Goal: Navigation & Orientation: Find specific page/section

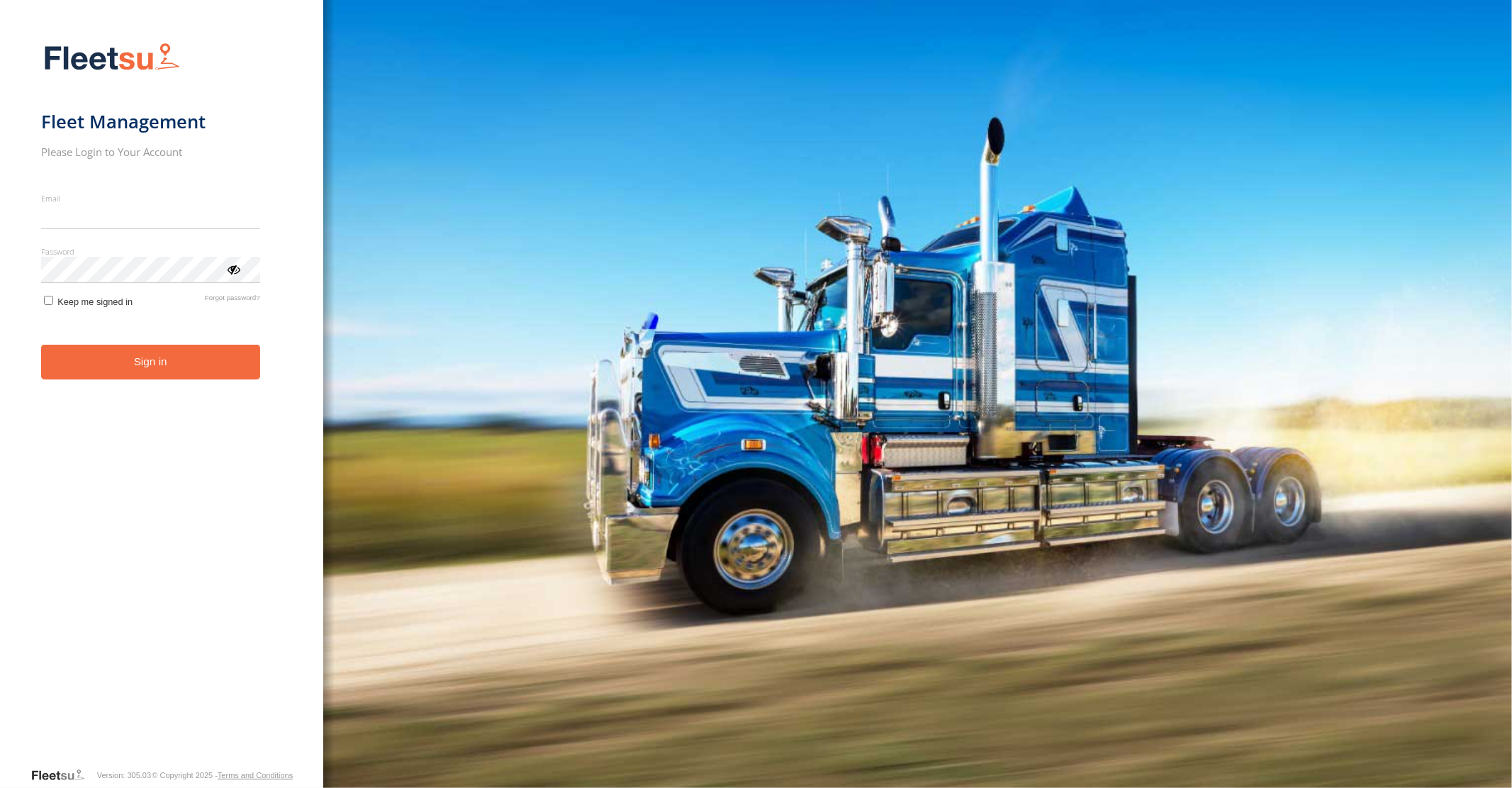
type input "**********"
click at [171, 376] on button "Sign in" at bounding box center [150, 362] width 219 height 35
click at [146, 364] on button "Sign in" at bounding box center [150, 362] width 219 height 35
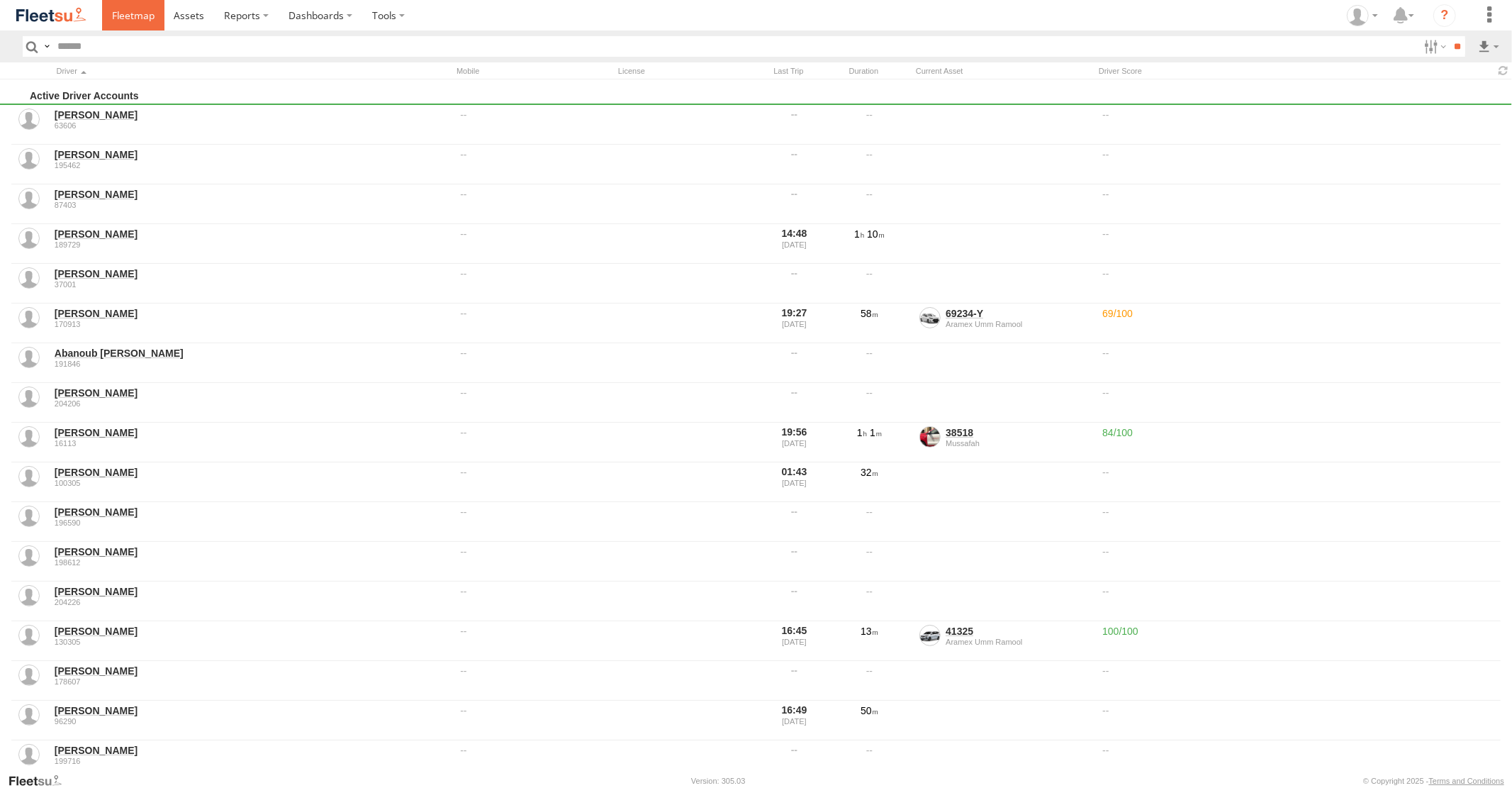
click at [129, 19] on span at bounding box center [133, 15] width 42 height 14
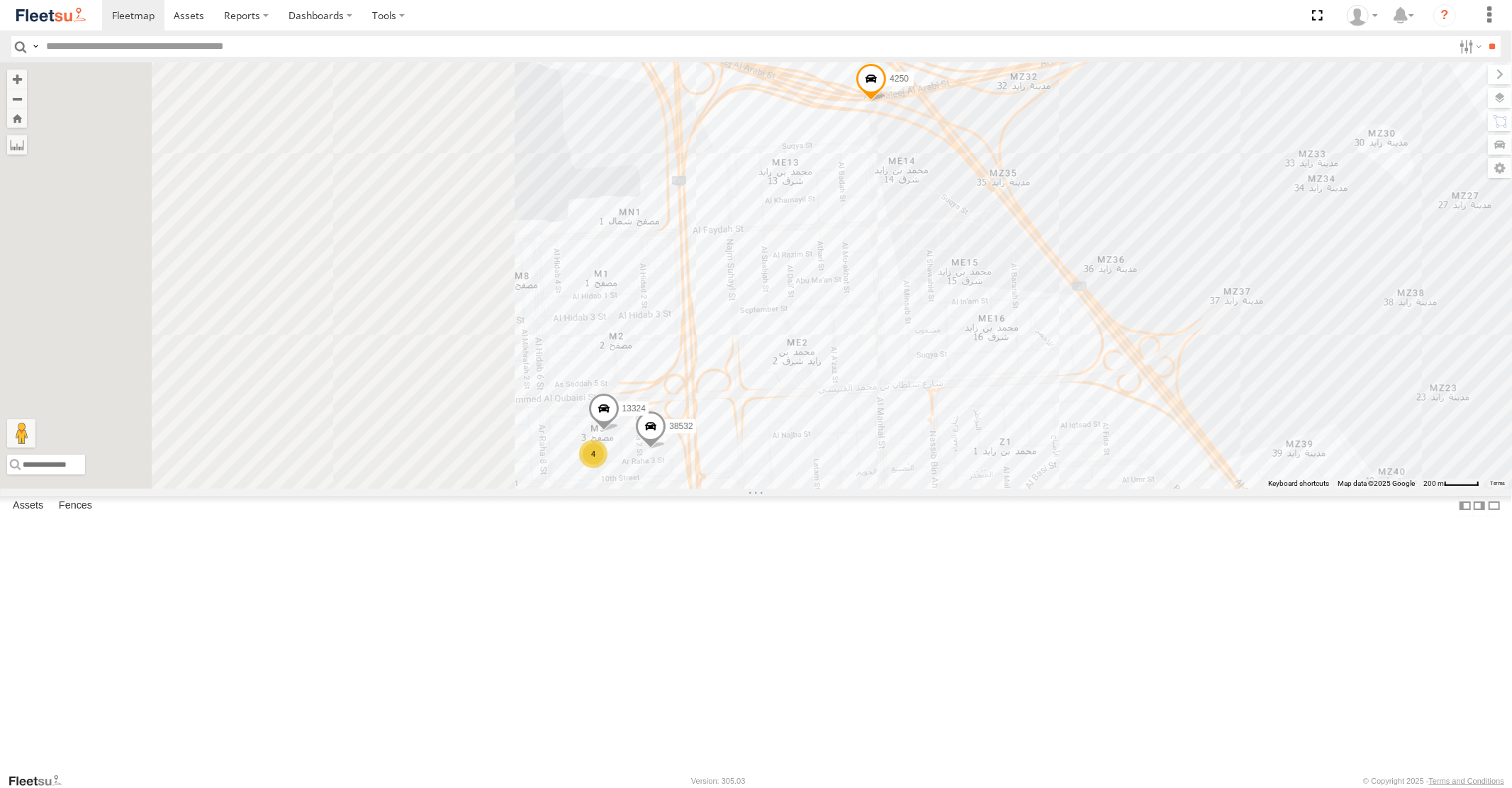
drag, startPoint x: 520, startPoint y: 456, endPoint x: 938, endPoint y: 498, distance: 420.1
click at [938, 488] on div "58558 93580 93603 87986 60219 4250 76543 93576 43686 76820 77264 96573 74314 70…" at bounding box center [756, 275] width 1512 height 426
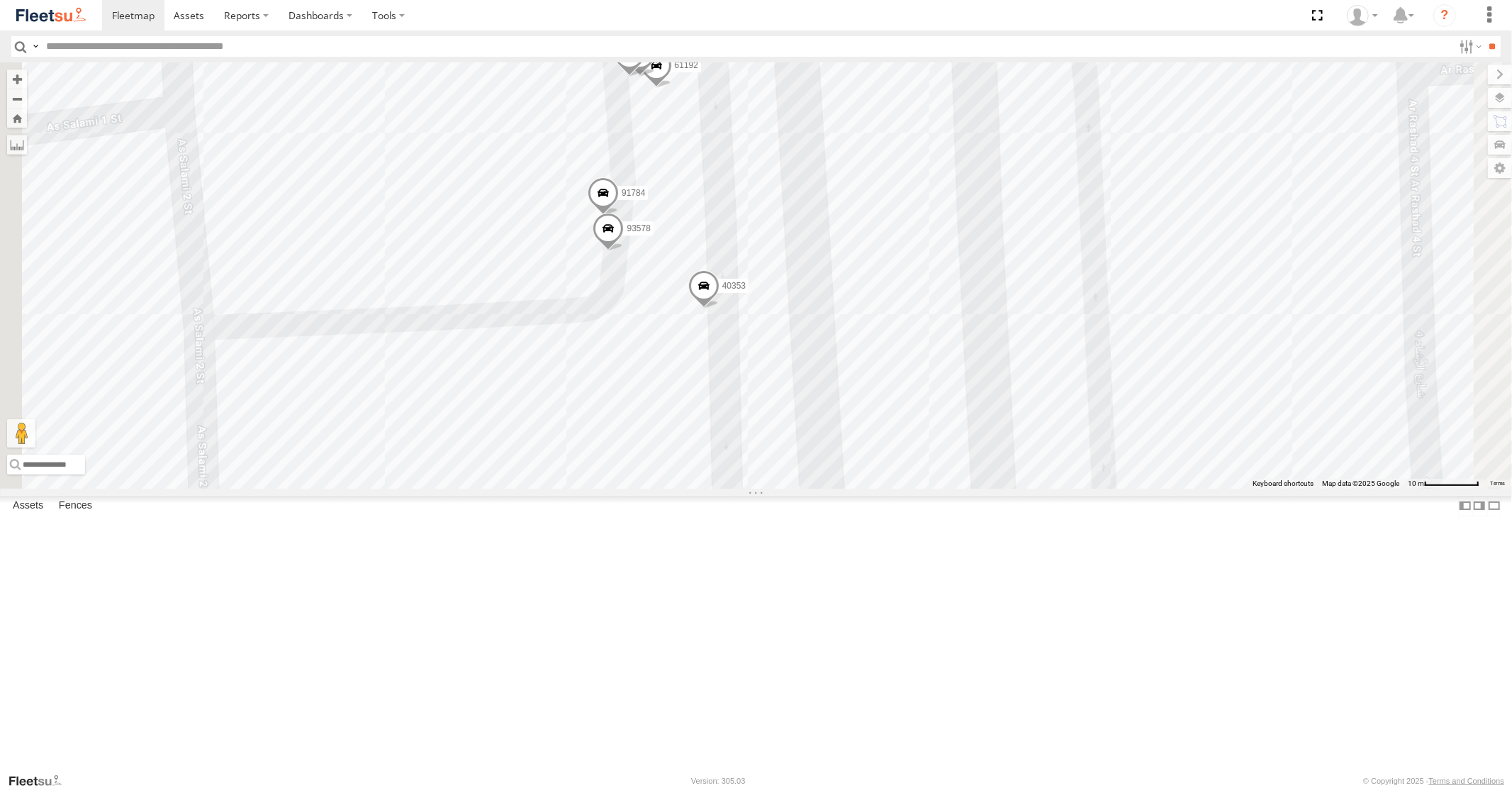
drag, startPoint x: 739, startPoint y: 349, endPoint x: 713, endPoint y: 535, distance: 187.8
click at [716, 488] on div "58558 93580 93603 87986 60219 4250 76543 93576 43686 76820 77264 96573 74314 70…" at bounding box center [756, 275] width 1512 height 426
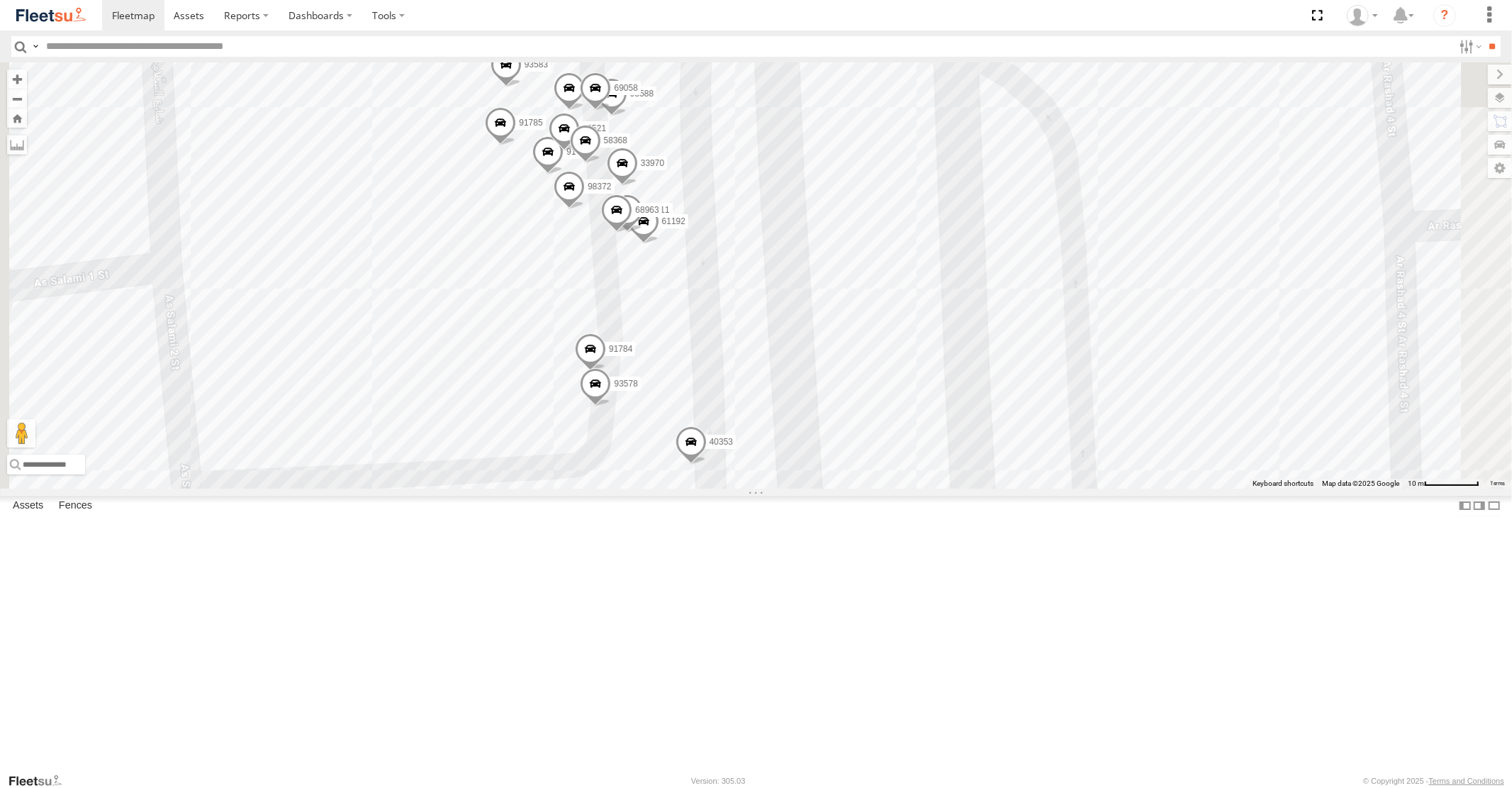
drag, startPoint x: 797, startPoint y: 270, endPoint x: 790, endPoint y: 464, distance: 194.1
click at [790, 464] on div "58558 93580 93603 87986 60219 4250 76543 93576 43686 76820 77264 96573 74314 70…" at bounding box center [756, 275] width 1512 height 426
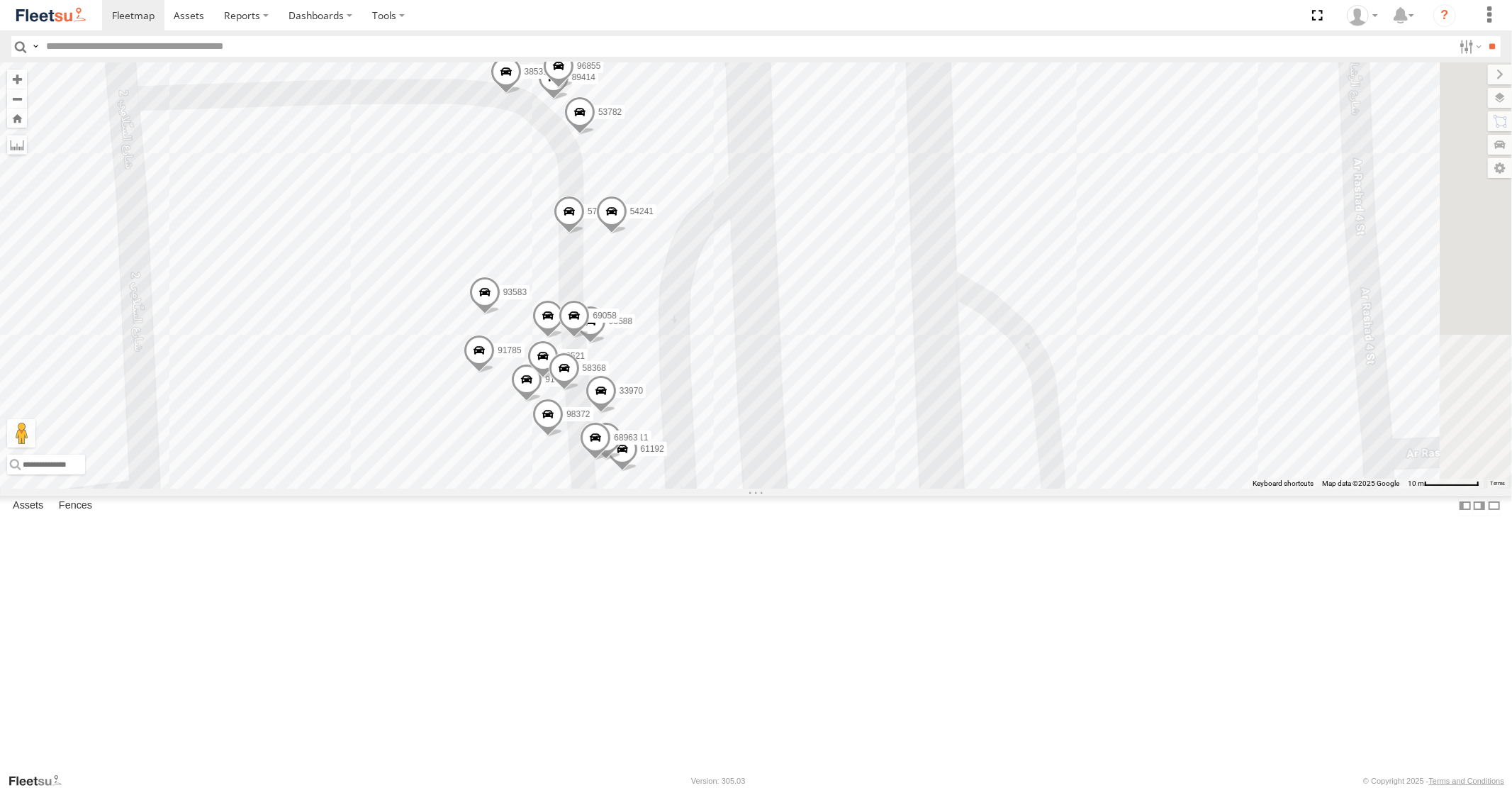
drag, startPoint x: 812, startPoint y: 408, endPoint x: 816, endPoint y: 513, distance: 105.1
click at [816, 488] on div "58558 93580 93603 87986 60219 4250 76543 93576 43686 76820 77264 96573 74314 70…" at bounding box center [756, 275] width 1512 height 426
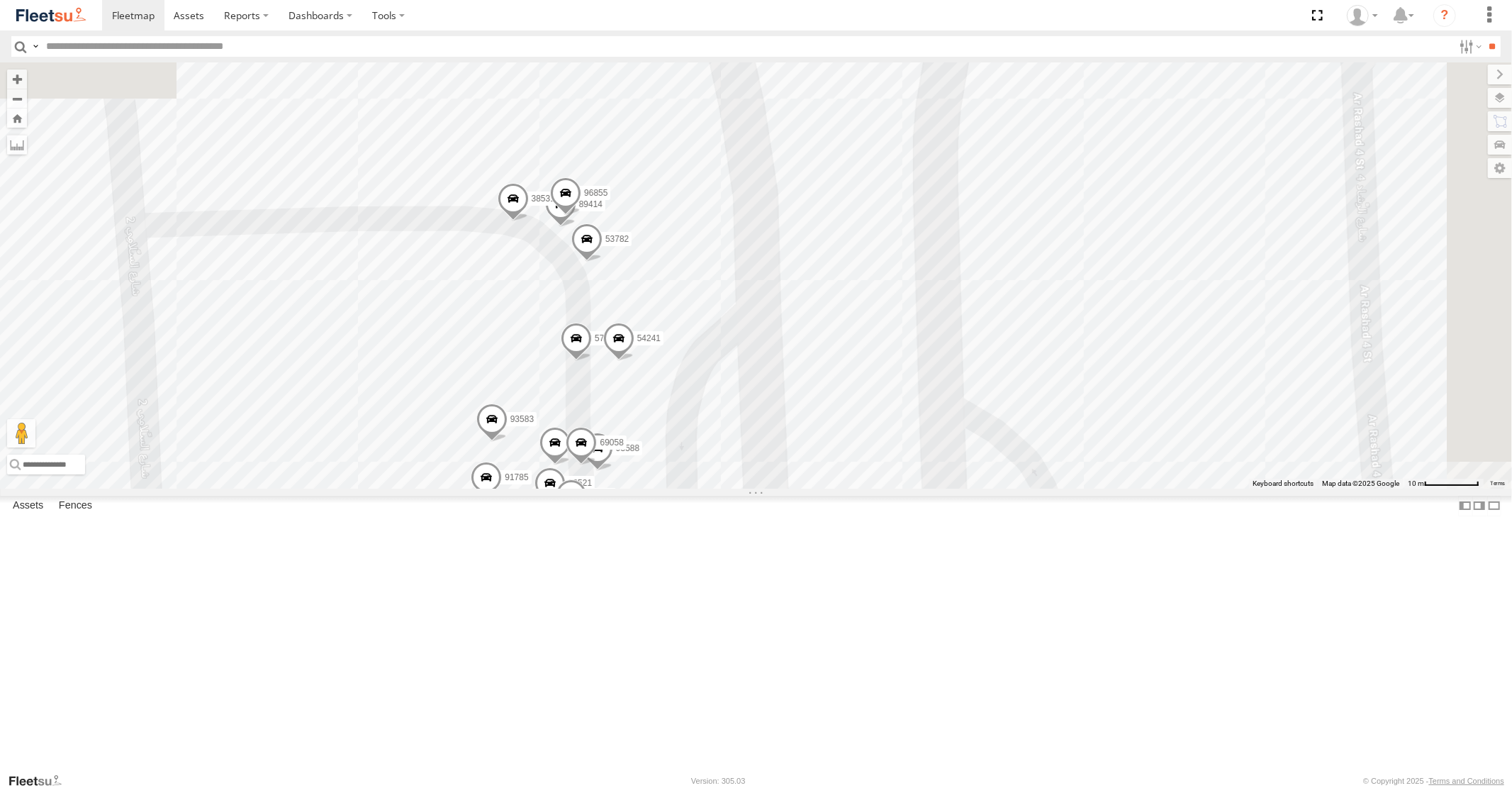
click at [581, 216] on span at bounding box center [565, 196] width 31 height 38
click at [937, 342] on div "58558 93580 93603 87986 60219 4250 76543 93576 43686 76820 77264 96573 74314 70…" at bounding box center [756, 275] width 1512 height 426
click at [581, 216] on span at bounding box center [565, 196] width 31 height 38
click at [905, 348] on div "58558 93580 93603 87986 60219 4250 76543 93576 43686 76820 77264 96573 74314 70…" at bounding box center [756, 275] width 1512 height 426
click at [528, 222] on span at bounding box center [512, 202] width 31 height 38
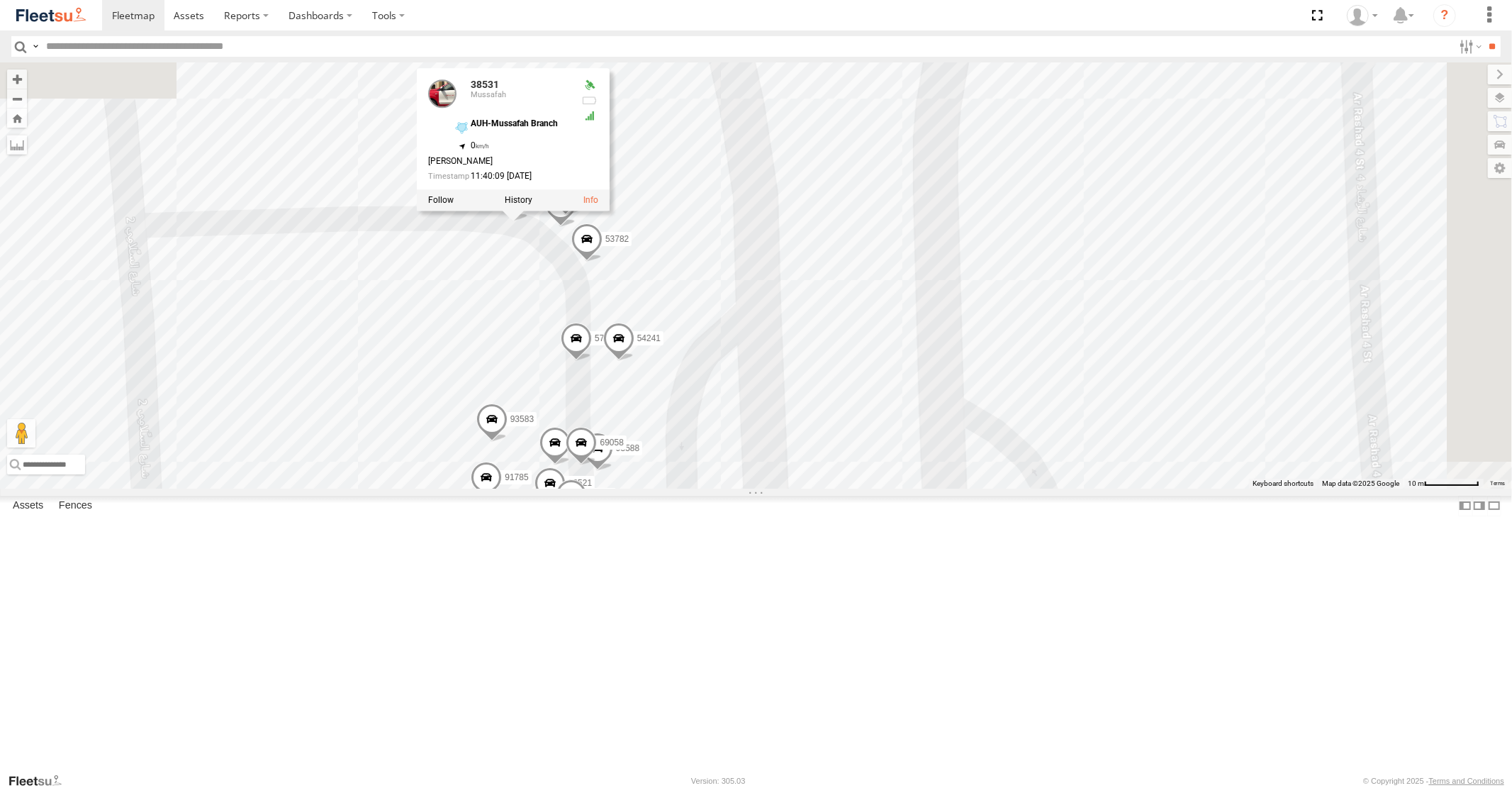
click at [601, 262] on span at bounding box center [586, 243] width 31 height 38
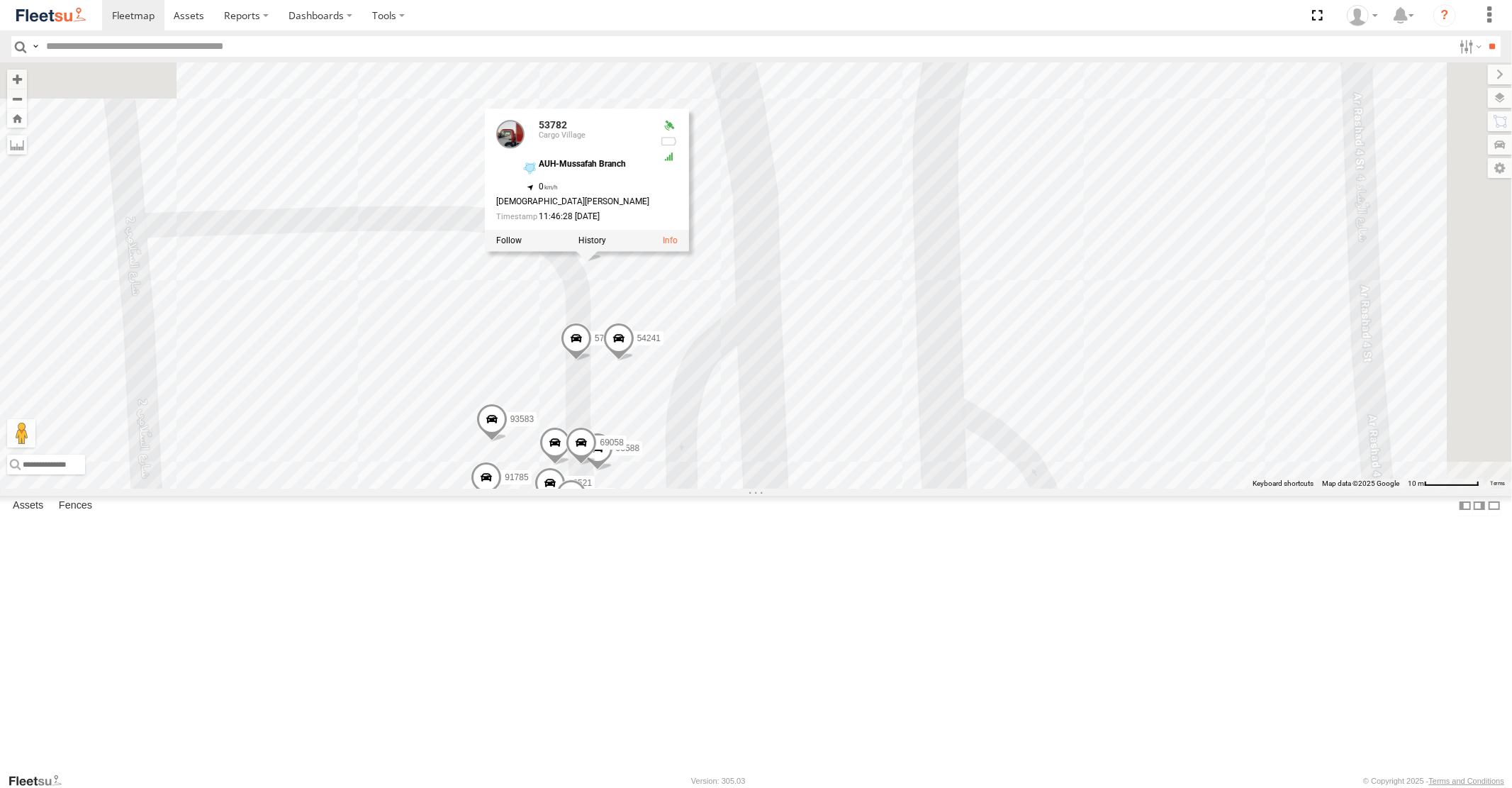
drag, startPoint x: 865, startPoint y: 408, endPoint x: 859, endPoint y: 316, distance: 92.2
click at [859, 322] on div "58558 93580 93603 87986 60219 4250 76543 93576 43686 76820 77264 96573 74314 70…" at bounding box center [756, 275] width 1512 height 426
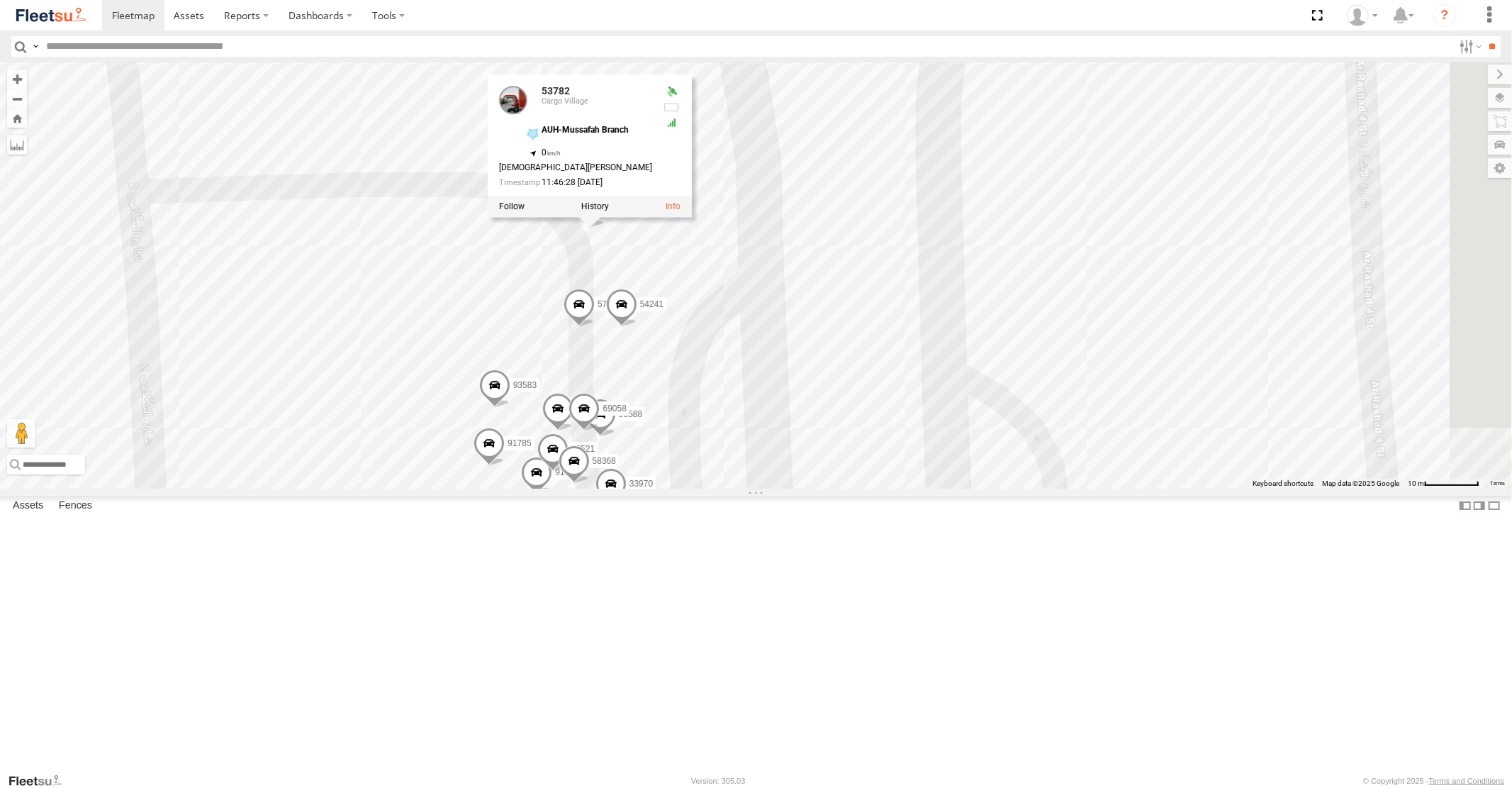
drag, startPoint x: 866, startPoint y: 408, endPoint x: 879, endPoint y: 513, distance: 105.8
click at [879, 488] on div "58558 93580 93603 87986 60219 4250 76543 93576 43686 76820 77264 96573 74314 70…" at bounding box center [756, 275] width 1512 height 426
click at [573, 431] on span at bounding box center [558, 411] width 31 height 38
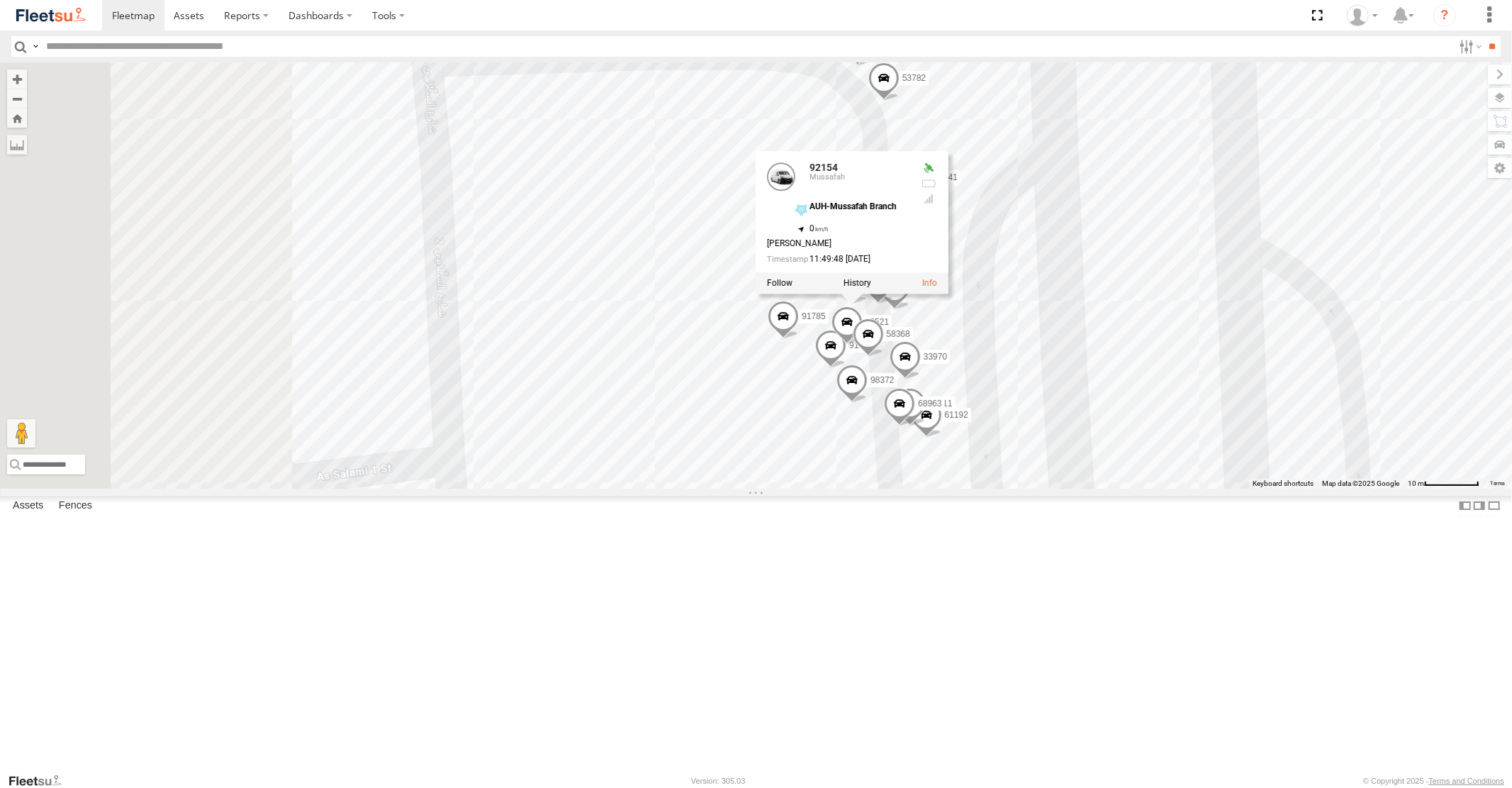
drag, startPoint x: 709, startPoint y: 696, endPoint x: 1038, endPoint y: 553, distance: 358.7
click at [1038, 488] on div "58558 93580 93603 87986 60219 4250 76543 93576 43686 76820 77264 96573 74314 70…" at bounding box center [756, 275] width 1512 height 426
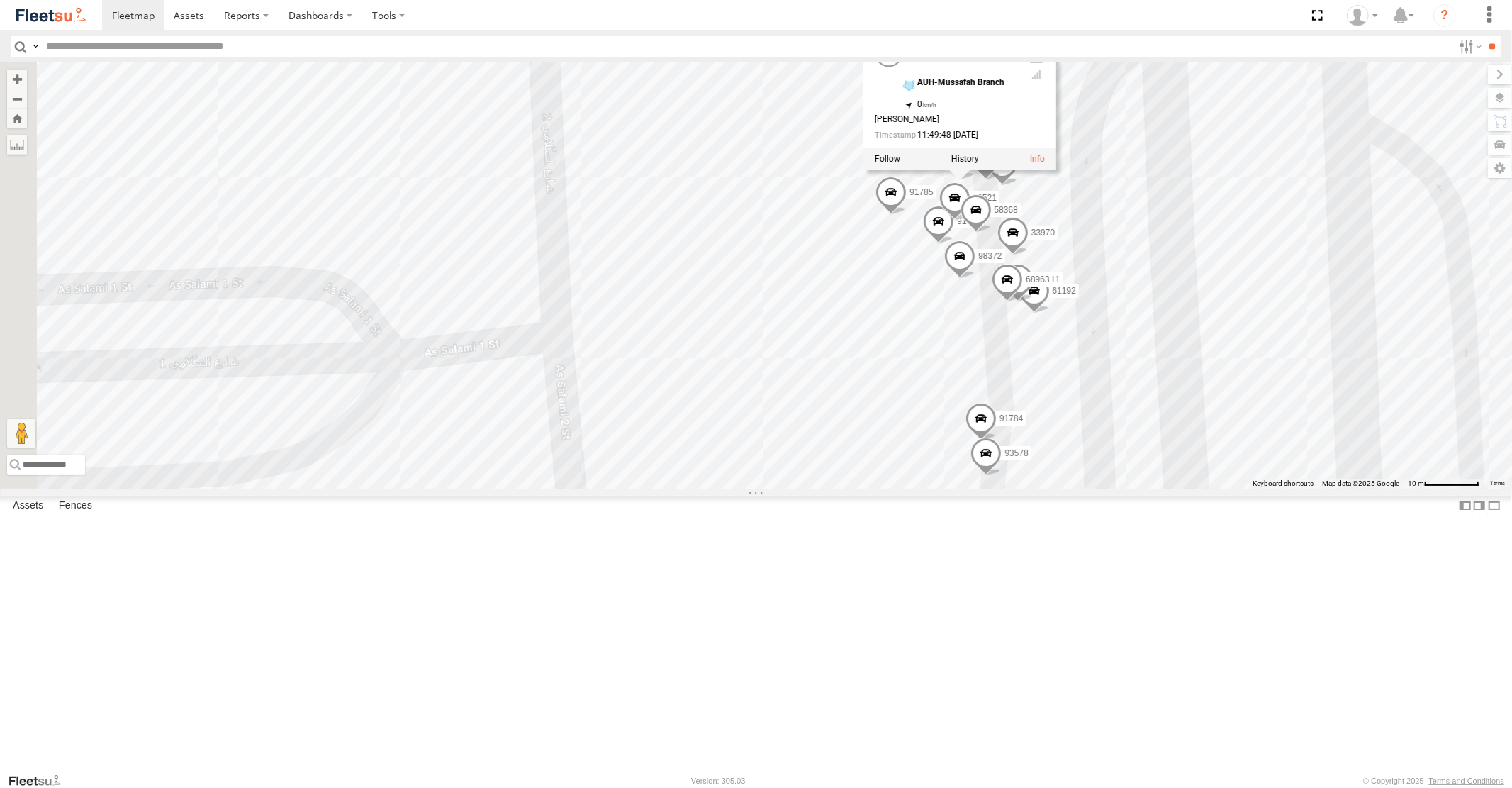
drag, startPoint x: 1121, startPoint y: 600, endPoint x: 1000, endPoint y: 324, distance: 301.4
click at [1021, 365] on div "58558 93580 93603 87986 60219 4250 76543 93576 43686 76820 77264 96573 74314 70…" at bounding box center [756, 275] width 1512 height 426
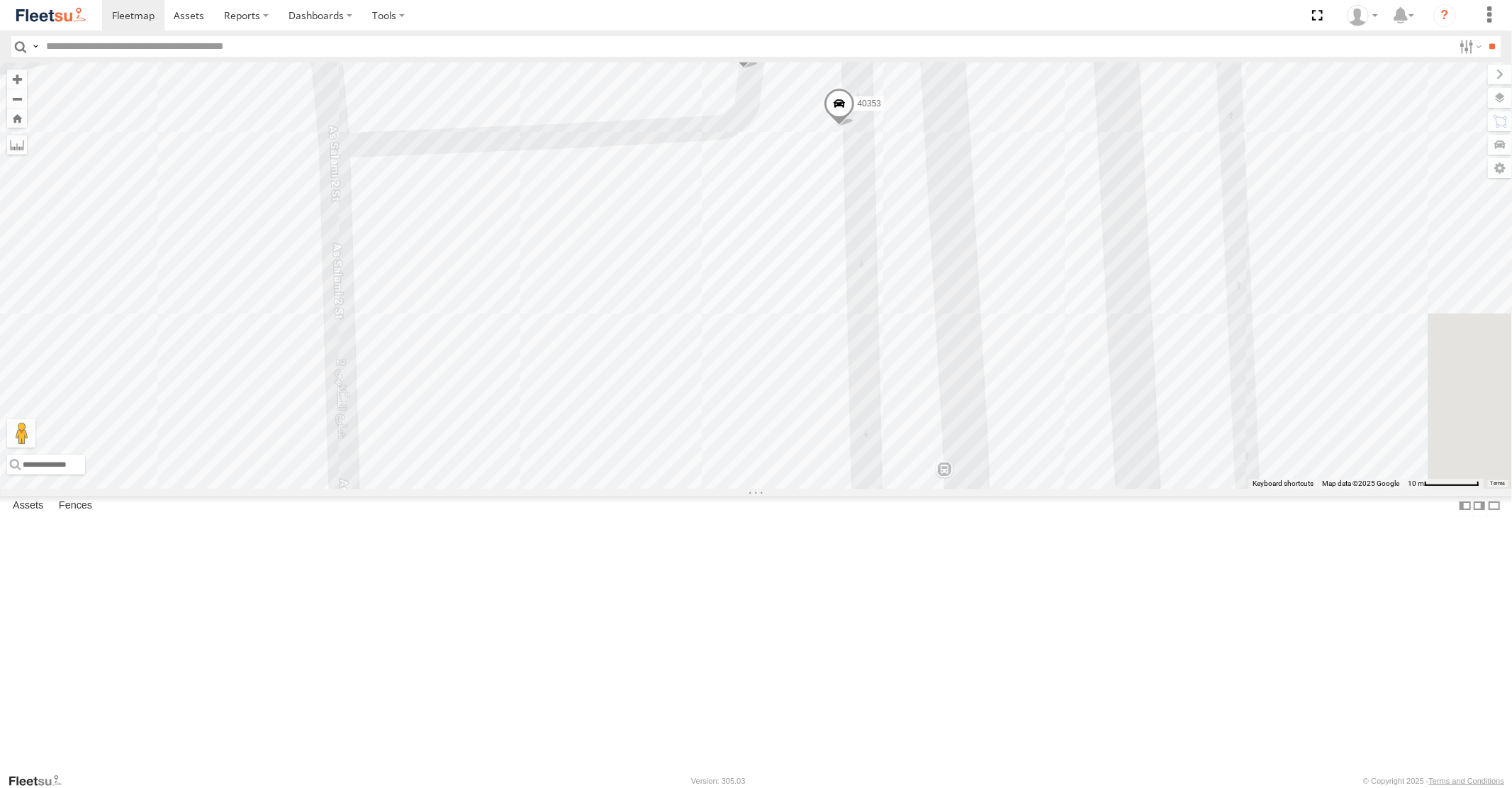
drag, startPoint x: 992, startPoint y: 330, endPoint x: 987, endPoint y: 516, distance: 186.1
click at [987, 488] on div "58558 93580 93603 87986 60219 4250 76543 93576 43686 76820 77264 96573 74314 70…" at bounding box center [756, 275] width 1512 height 426
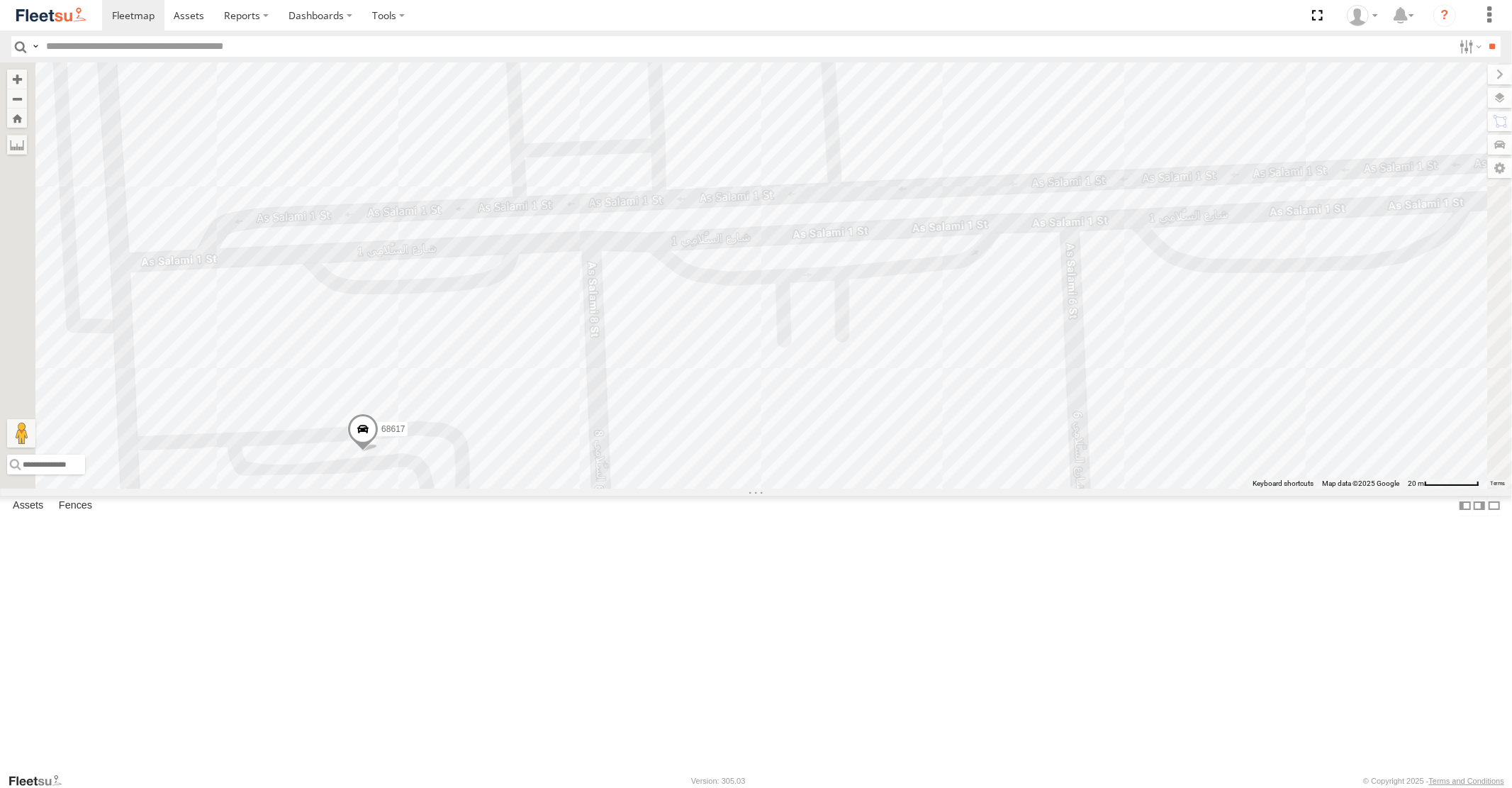
click at [379, 452] on span at bounding box center [362, 432] width 31 height 38
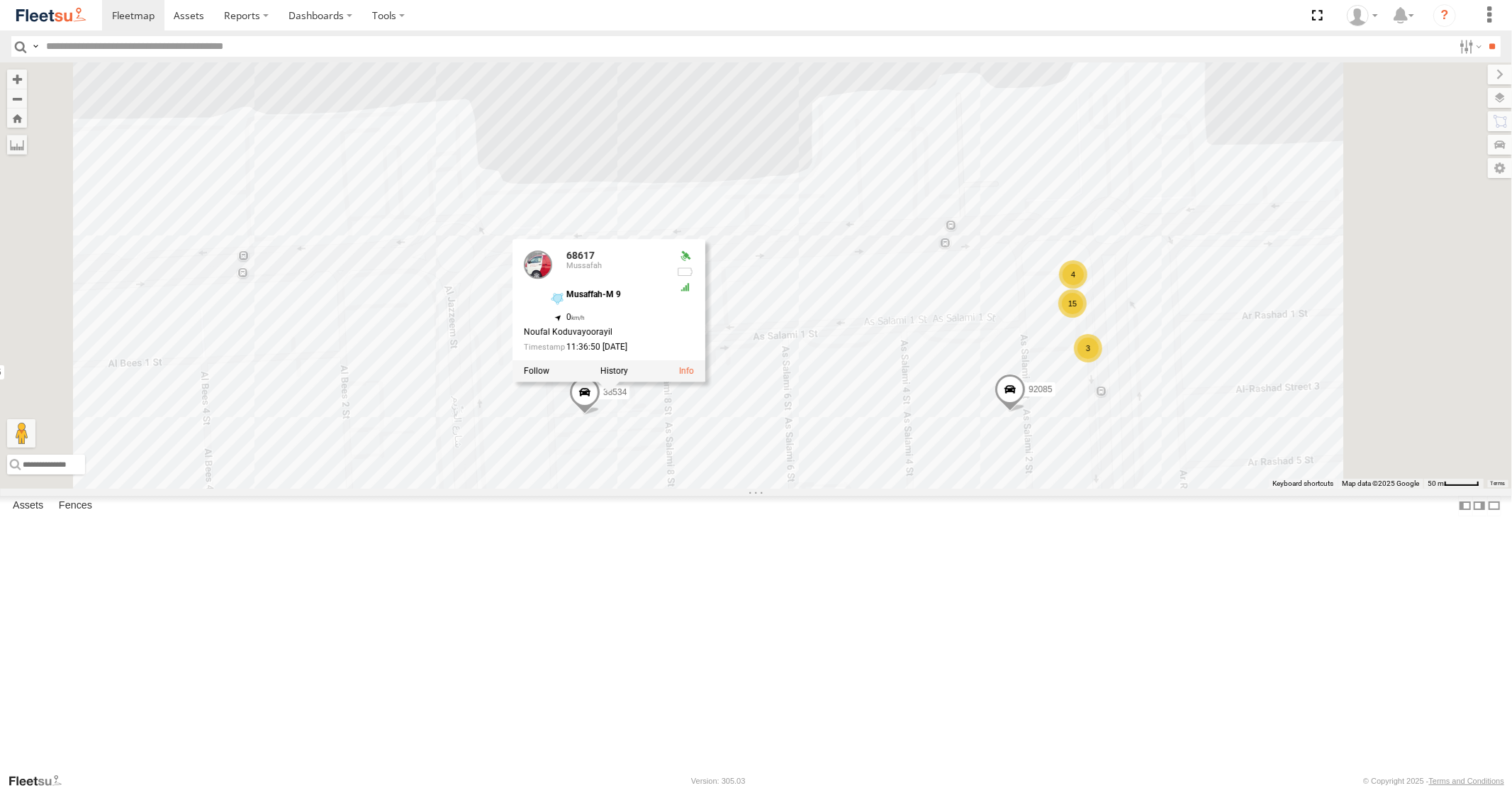
drag, startPoint x: 1125, startPoint y: 570, endPoint x: 1123, endPoint y: 352, distance: 218.0
click at [1123, 449] on div "58558 93580 93603 87986 60219 4250 76543 93576 43686 76820 77264 96573 74314 70…" at bounding box center [756, 275] width 1512 height 426
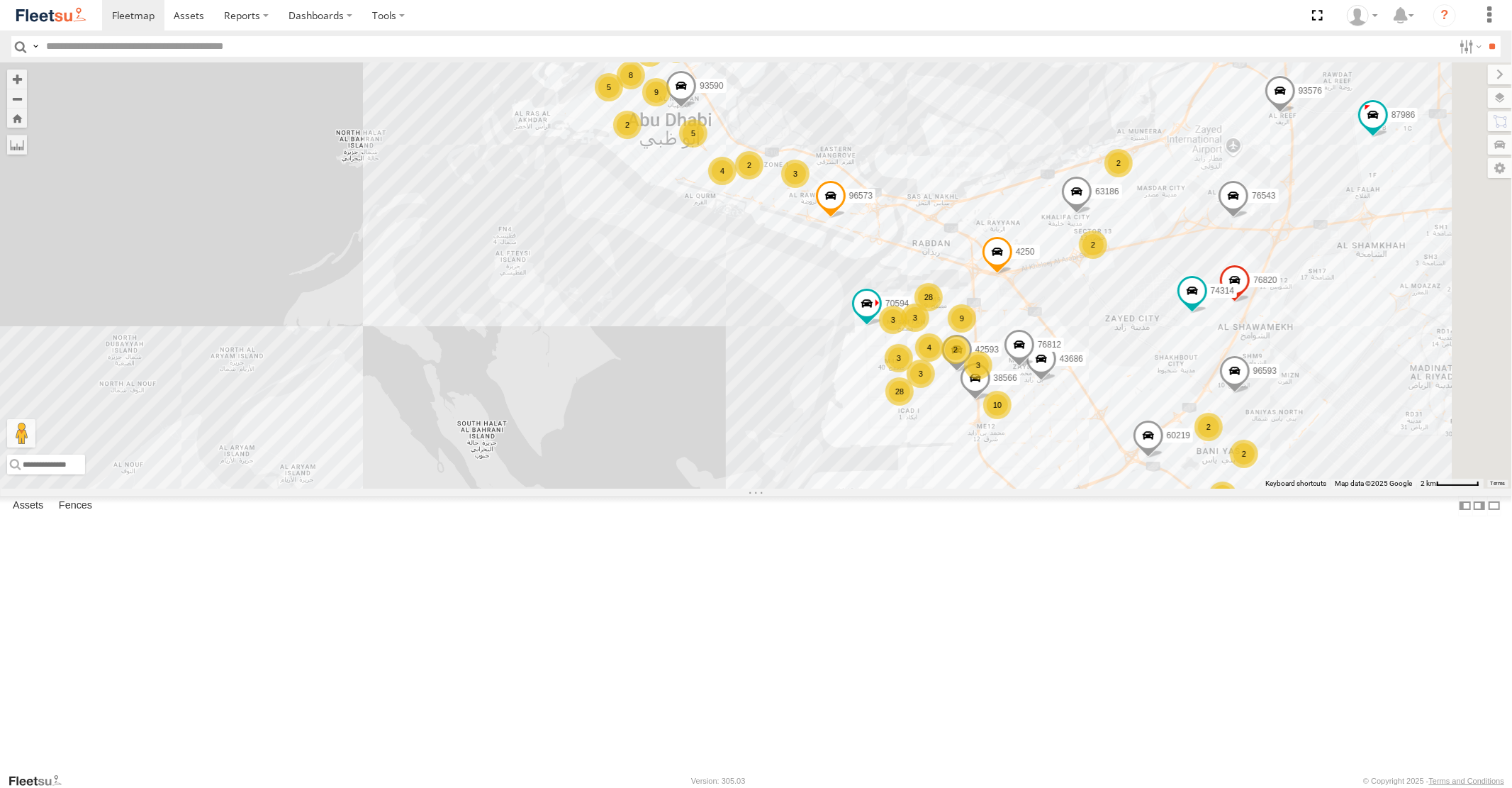
drag, startPoint x: 1297, startPoint y: 682, endPoint x: 936, endPoint y: 332, distance: 502.8
click at [1012, 446] on div "58558 93580 93603 87986 60219 4250 76543 93576 43686 76820 77264 96573 74314 70…" at bounding box center [756, 275] width 1512 height 426
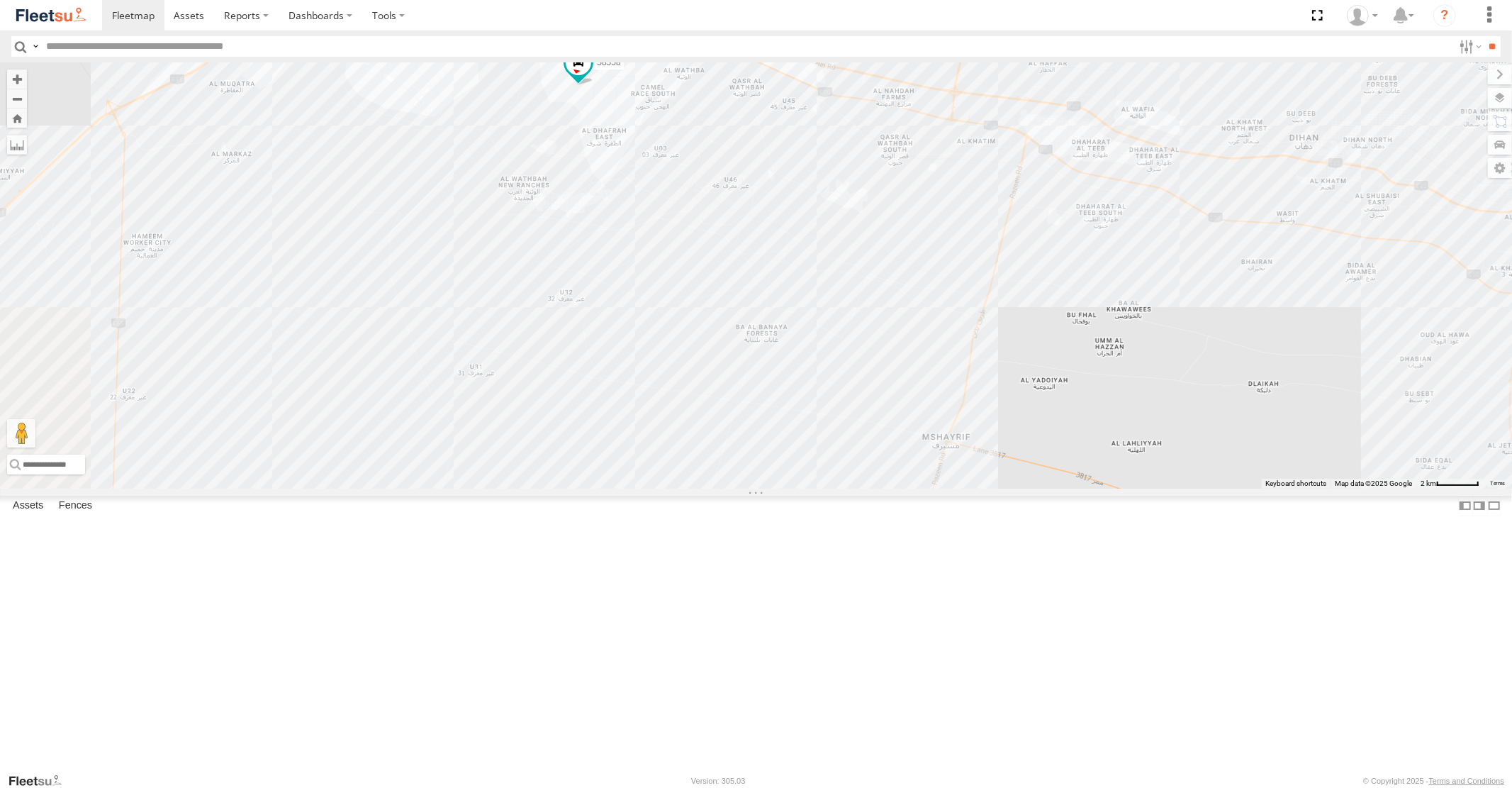
drag, startPoint x: 913, startPoint y: 329, endPoint x: 974, endPoint y: 444, distance: 130.2
click at [974, 444] on div "58558 93580 93603 87986 60219 4250 76543 93576 43686 76820 77264 96573 74314 70…" at bounding box center [756, 275] width 1512 height 426
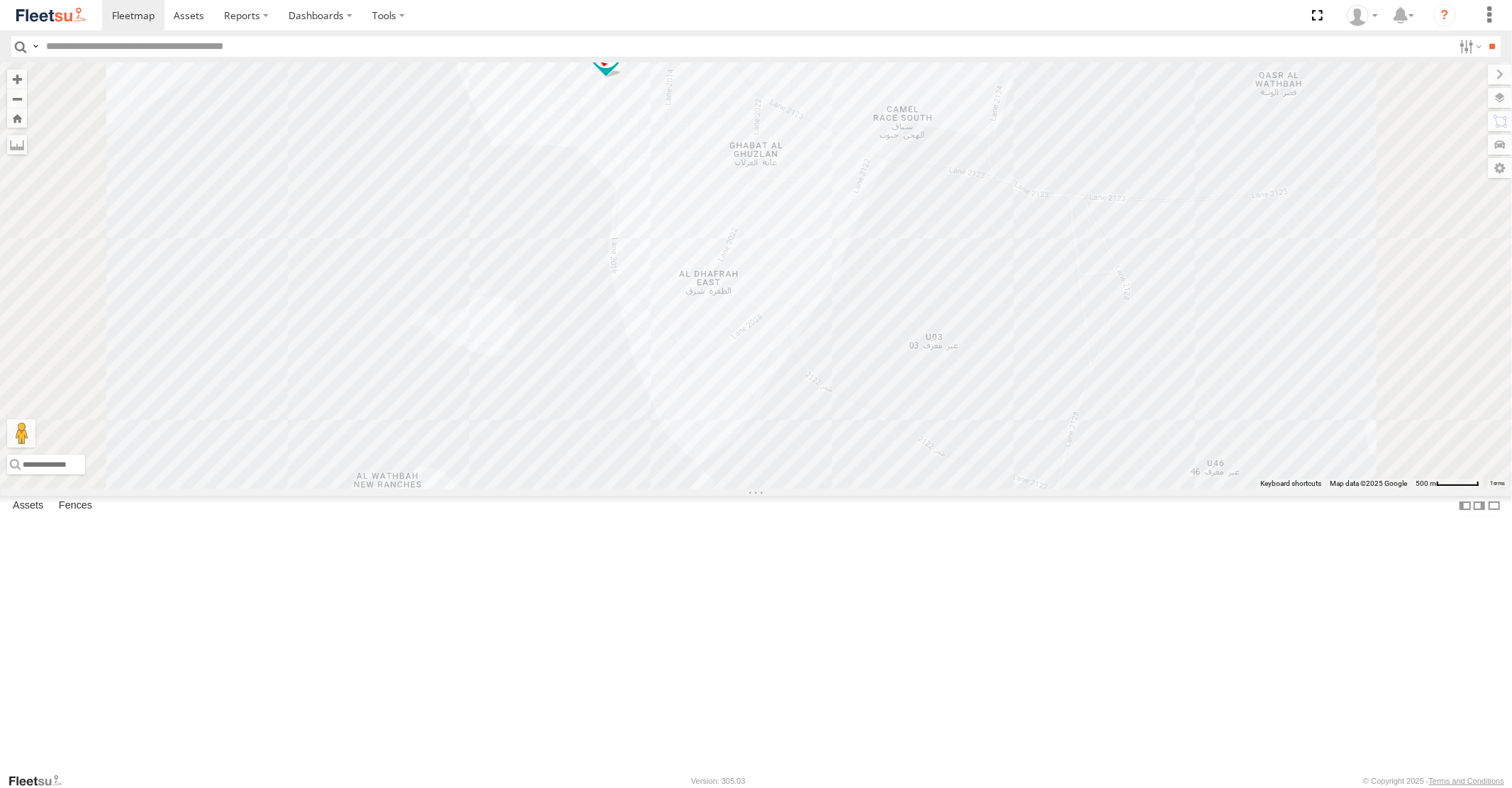
click at [618, 68] on span at bounding box center [606, 55] width 26 height 26
drag, startPoint x: 810, startPoint y: 281, endPoint x: 806, endPoint y: 649, distance: 368.0
click at [815, 488] on div "58558 93580 93603 87986 60219 4250 76543 93576 43686 76820 77264 96573 74314 70…" at bounding box center [756, 275] width 1512 height 426
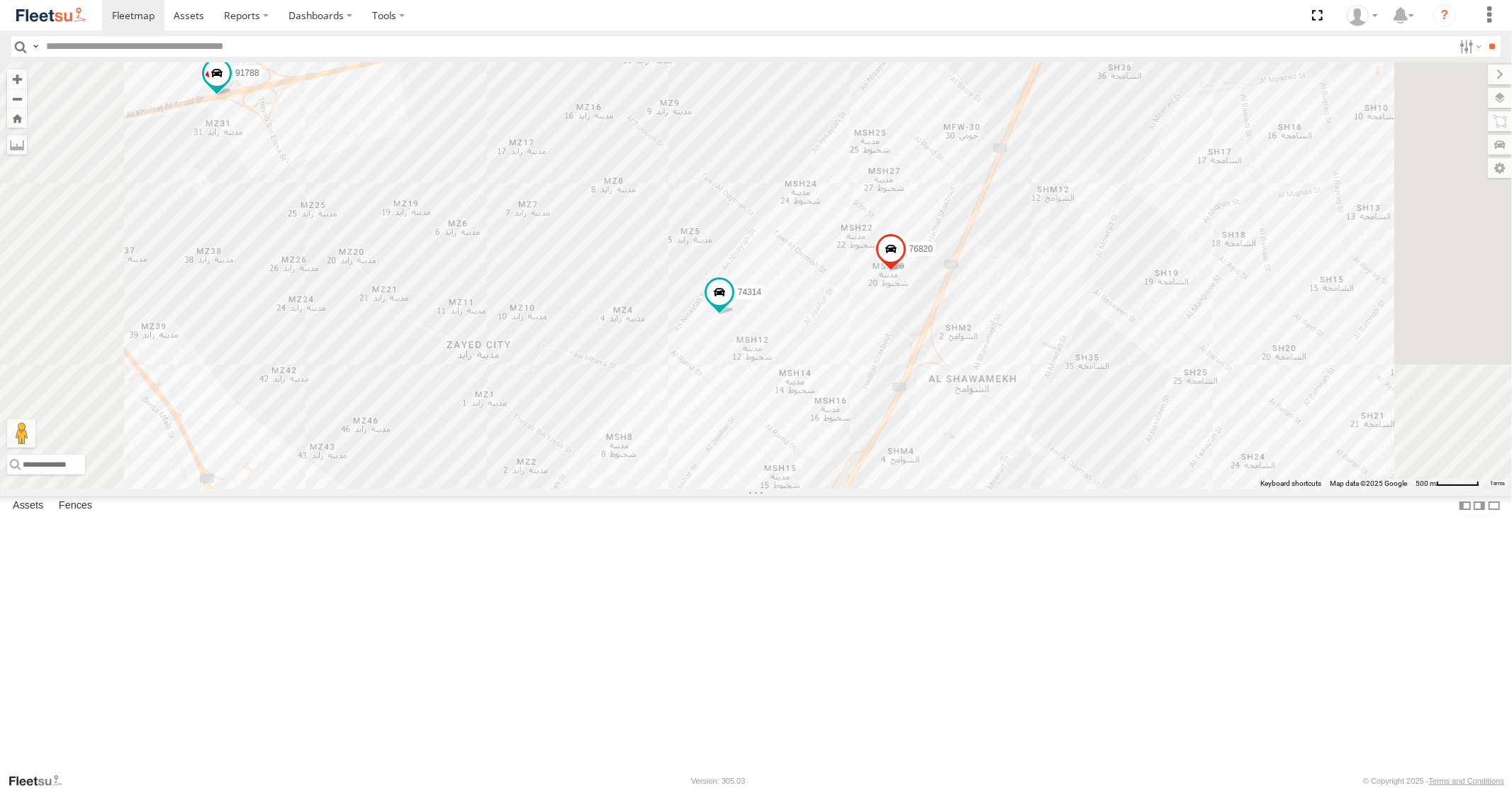
drag, startPoint x: 724, startPoint y: 436, endPoint x: 1181, endPoint y: 502, distance: 461.7
click at [1130, 488] on div "58558 93580 93603 87986 60219 76543 93576 43686 76820 77264 96573 74314 58558 M…" at bounding box center [756, 275] width 1512 height 426
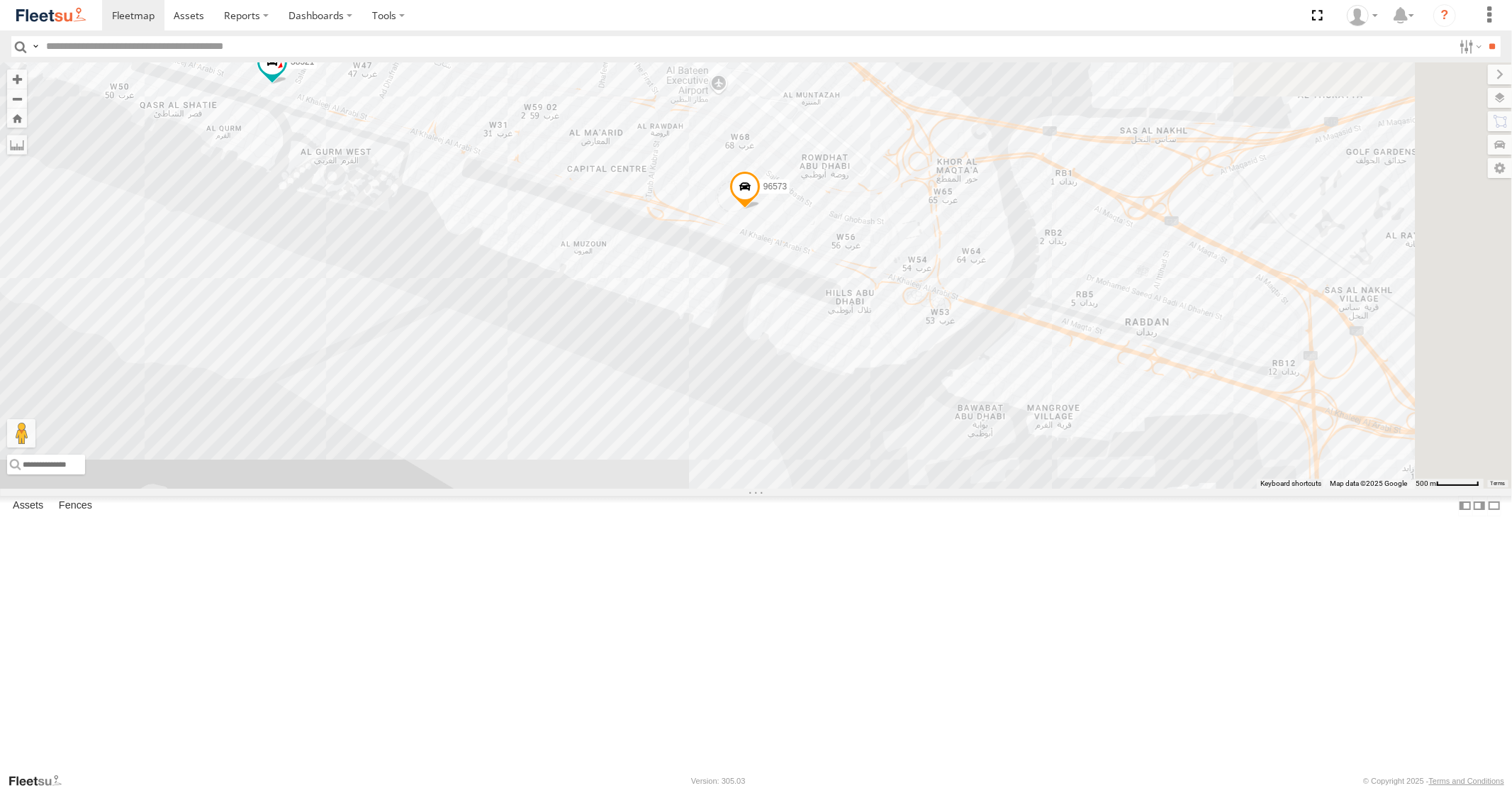
drag, startPoint x: 1209, startPoint y: 513, endPoint x: 675, endPoint y: 469, distance: 535.8
click at [759, 488] on div "58558 93580 93603 87986 60219 76543 93576 43686 76820 77264 96573 74314 58558 M…" at bounding box center [756, 275] width 1512 height 426
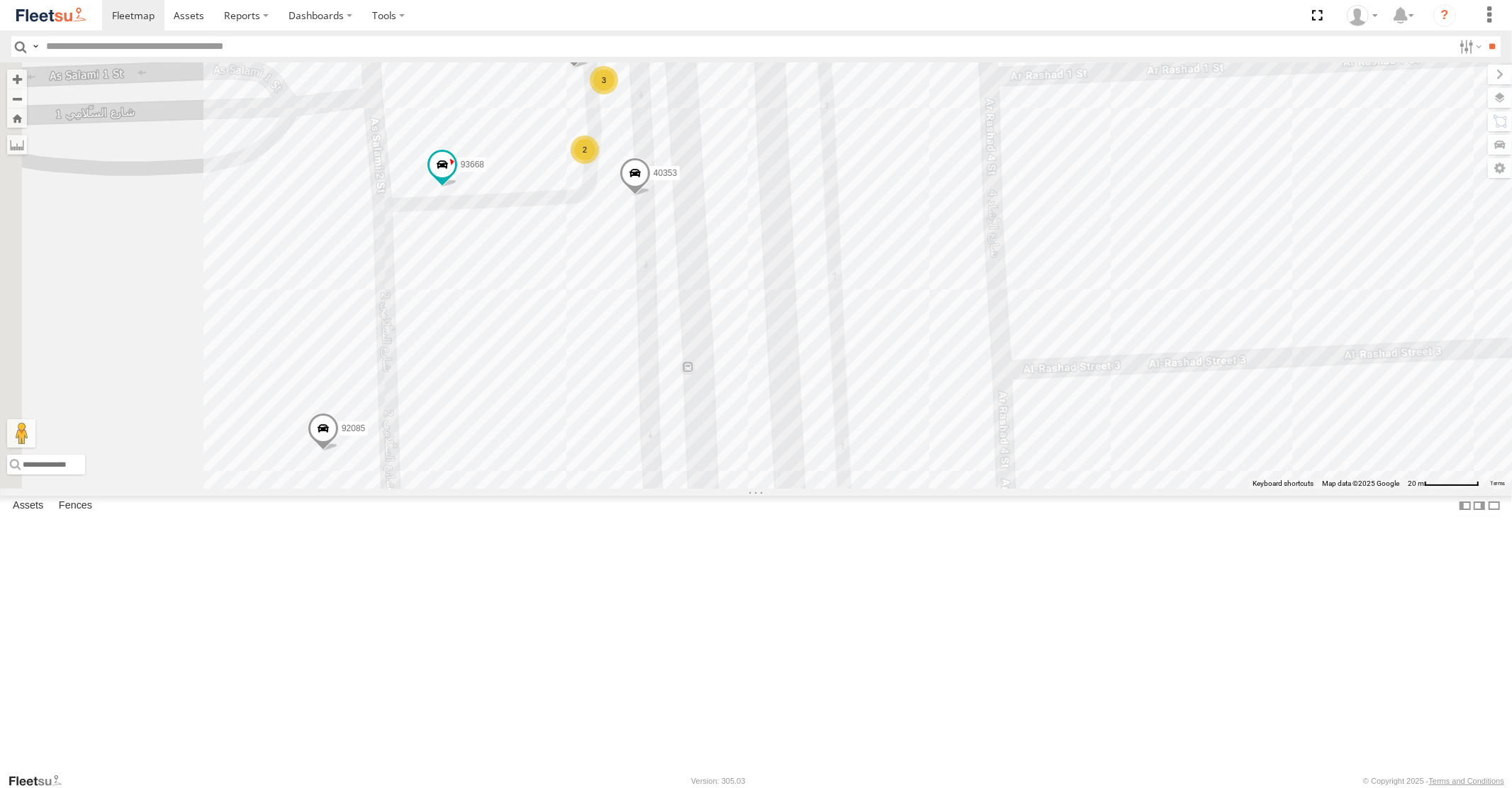
drag, startPoint x: 617, startPoint y: 328, endPoint x: 778, endPoint y: 487, distance: 226.3
click at [777, 487] on div "58558 93580 93603 87986 60219 76543 93576 43686 76820 77264 96573 74314 58558 M…" at bounding box center [756, 275] width 1512 height 426
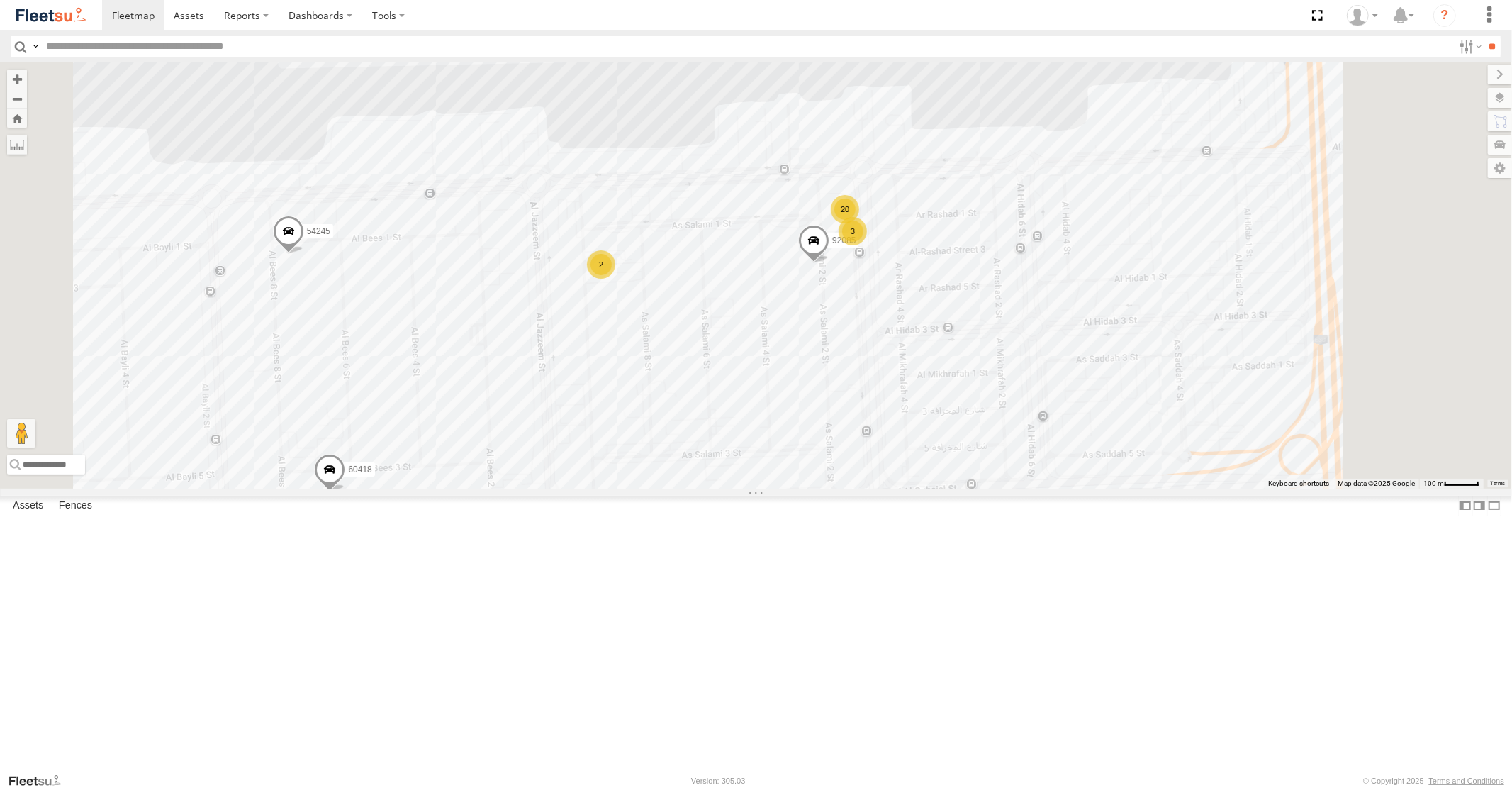
click at [510, 178] on div "58558 93580 93603 87986 60219 76543 93576 43686 76820 77264 96573 74314 58558 M…" at bounding box center [756, 275] width 1512 height 426
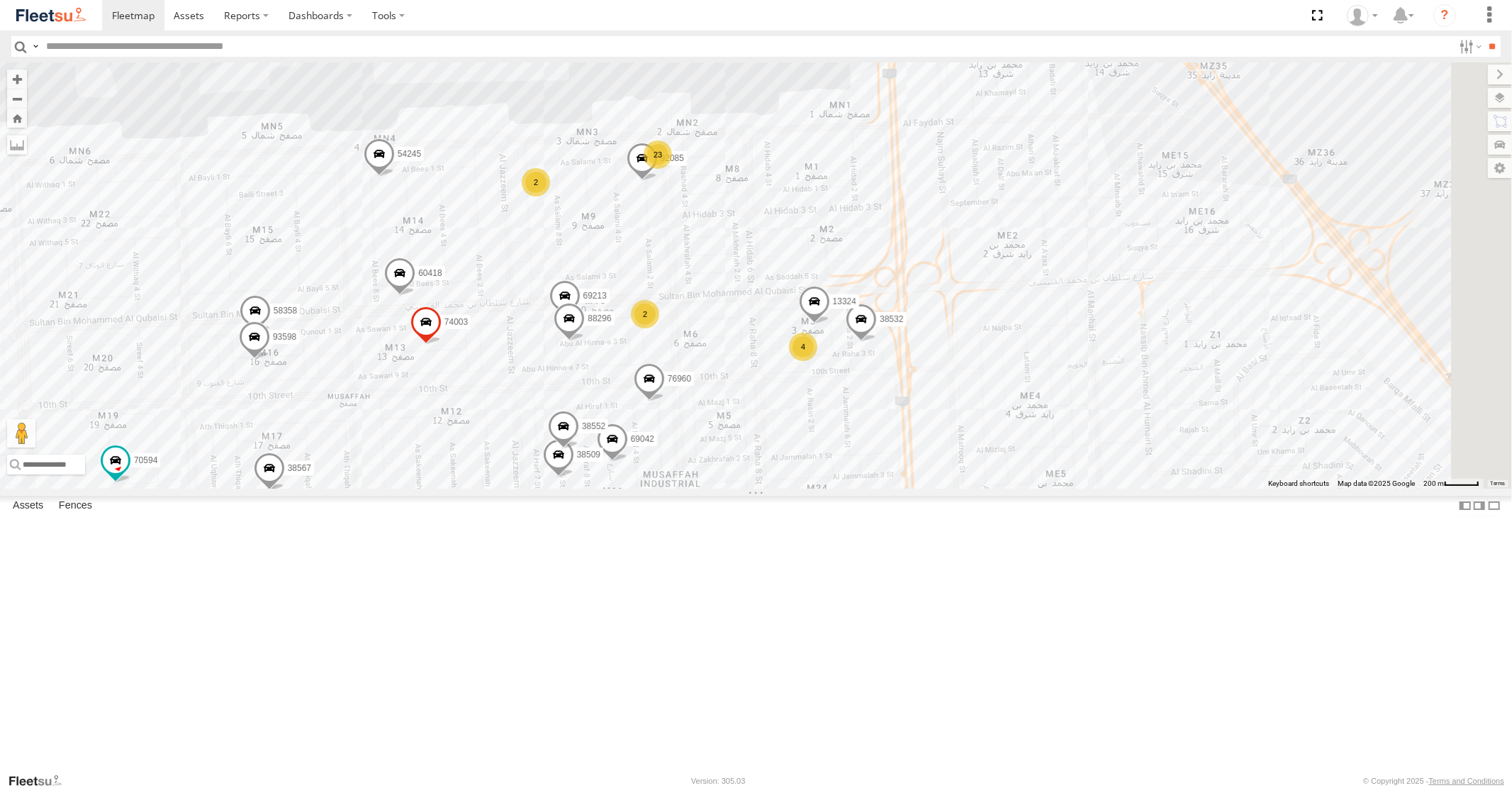
drag, startPoint x: 929, startPoint y: 411, endPoint x: 851, endPoint y: 327, distance: 114.6
click at [883, 366] on div "58558 93580 93603 87986 60219 76543 93576 43686 76820 77264 96573 74314 43651 9…" at bounding box center [756, 275] width 1512 height 426
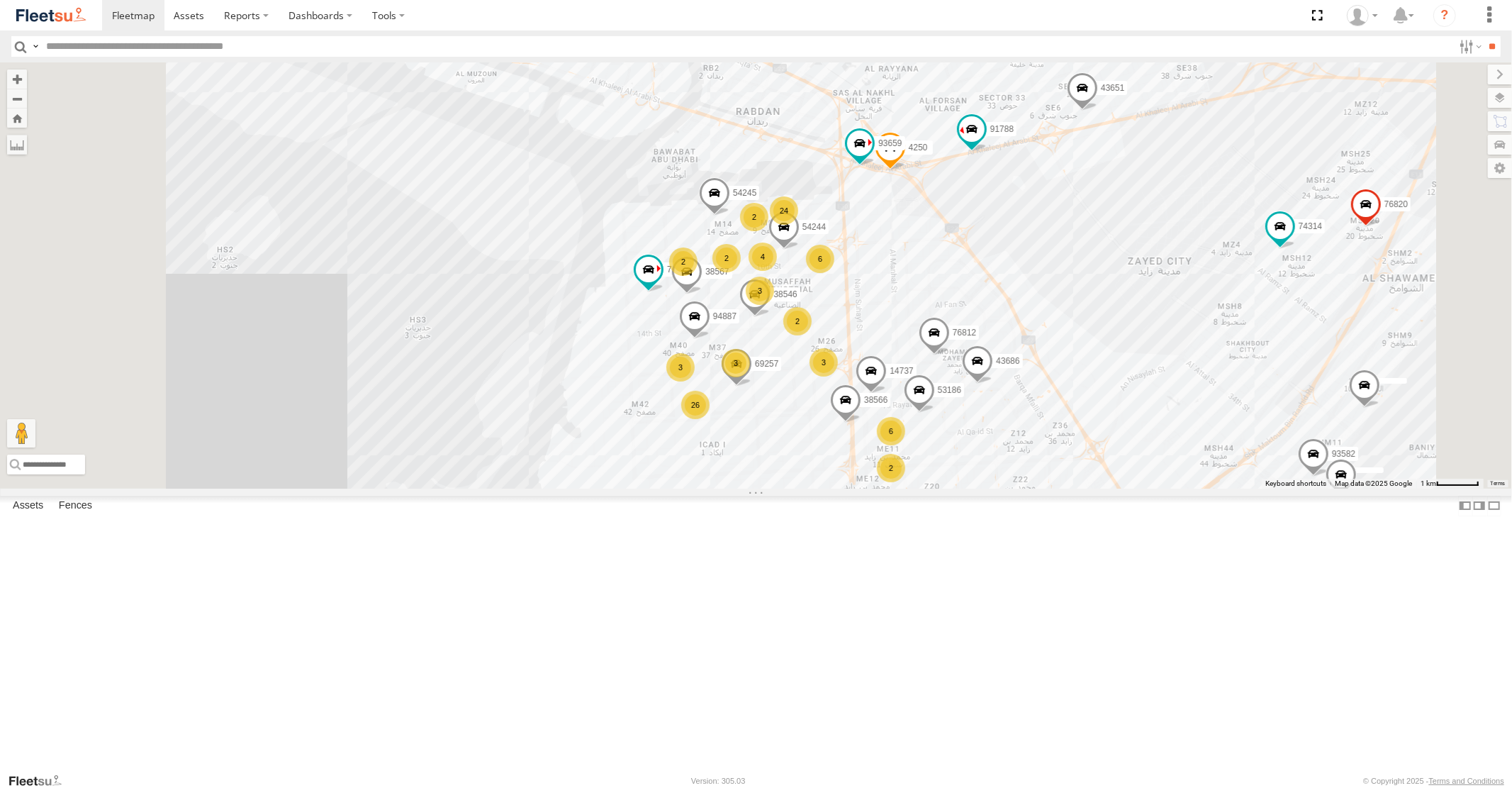
drag, startPoint x: 1118, startPoint y: 644, endPoint x: 1045, endPoint y: 583, distance: 95.1
click at [1060, 488] on div "58558 93580 93603 87986 60219 76543 93576 43686 76820 77264 96573 74314 43651 9…" at bounding box center [756, 275] width 1512 height 426
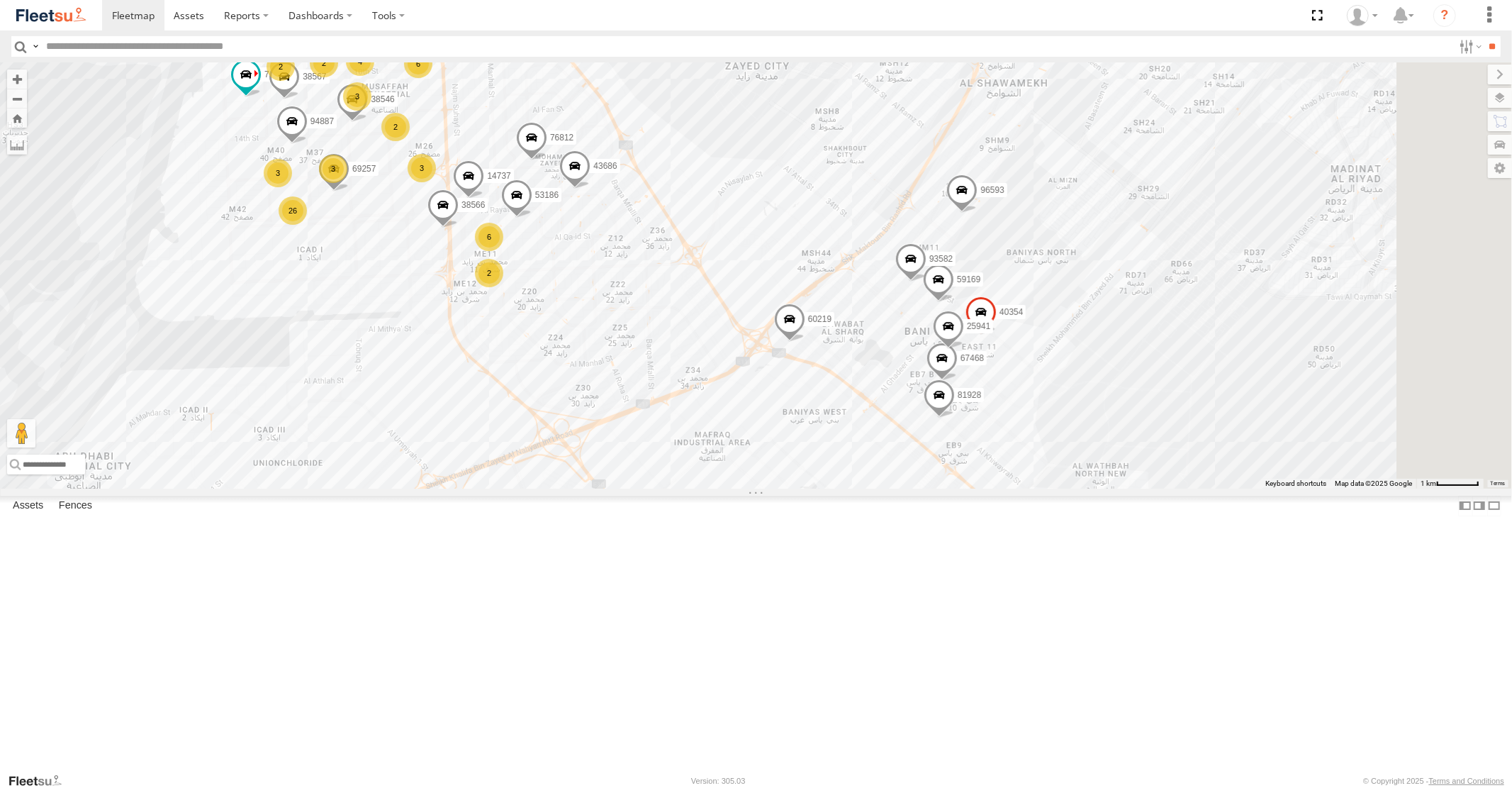
drag, startPoint x: 1178, startPoint y: 541, endPoint x: 998, endPoint y: 421, distance: 216.3
click at [967, 438] on div "58558 93580 93603 87986 60219 76543 93576 43686 76820 77264 96573 74314 43651 9…" at bounding box center [756, 275] width 1512 height 426
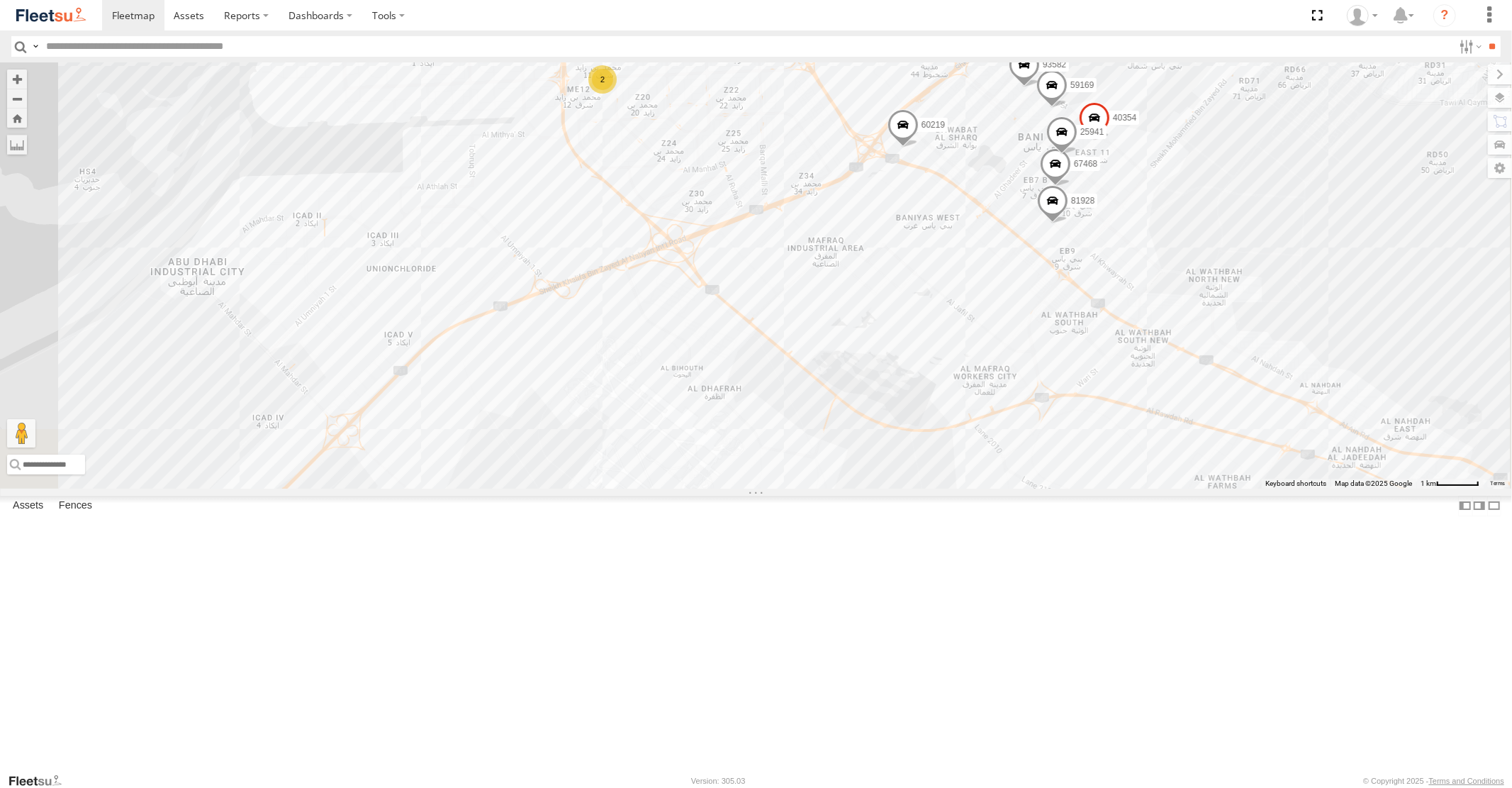
drag, startPoint x: 926, startPoint y: 500, endPoint x: 1055, endPoint y: 348, distance: 199.4
click at [1064, 356] on div "58558 93580 93603 87986 60219 76543 93576 43686 76820 77264 96573 74314 43651 9…" at bounding box center [756, 275] width 1512 height 426
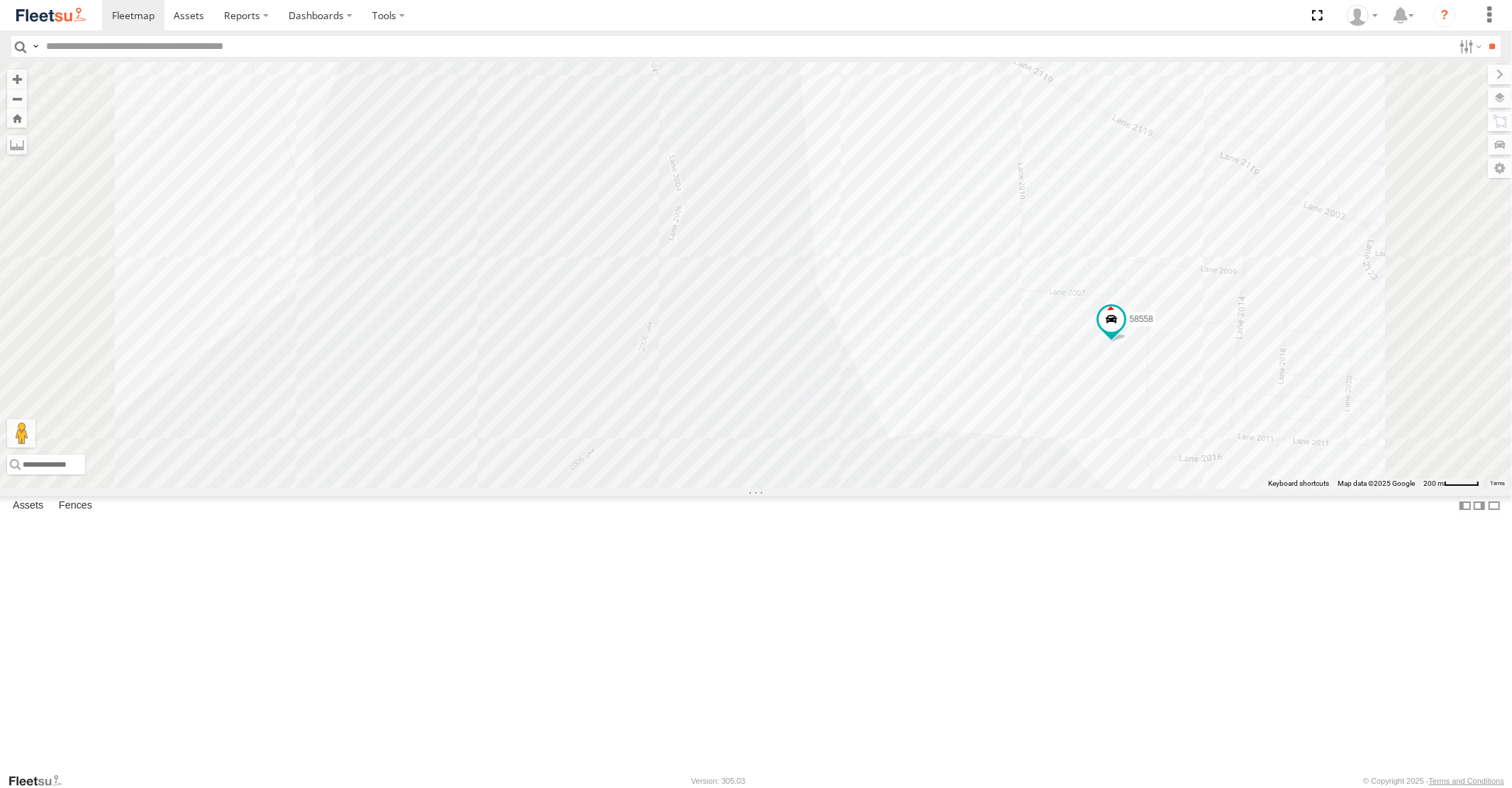
drag, startPoint x: 1345, startPoint y: 511, endPoint x: 1099, endPoint y: 549, distance: 248.9
click at [1107, 488] on div "58558 93580 93603 87986 60219 76543 93576 43686 76820 77264 96573 74314 43651 9…" at bounding box center [756, 275] width 1512 height 426
drag, startPoint x: 676, startPoint y: 556, endPoint x: 796, endPoint y: 556, distance: 120.0
click at [796, 488] on div "58558 93580 93603 87986 60219 76543 93576 43686 76820 77264 96573 74314 43651 9…" at bounding box center [756, 275] width 1512 height 426
click at [413, 371] on span at bounding box center [401, 358] width 26 height 26
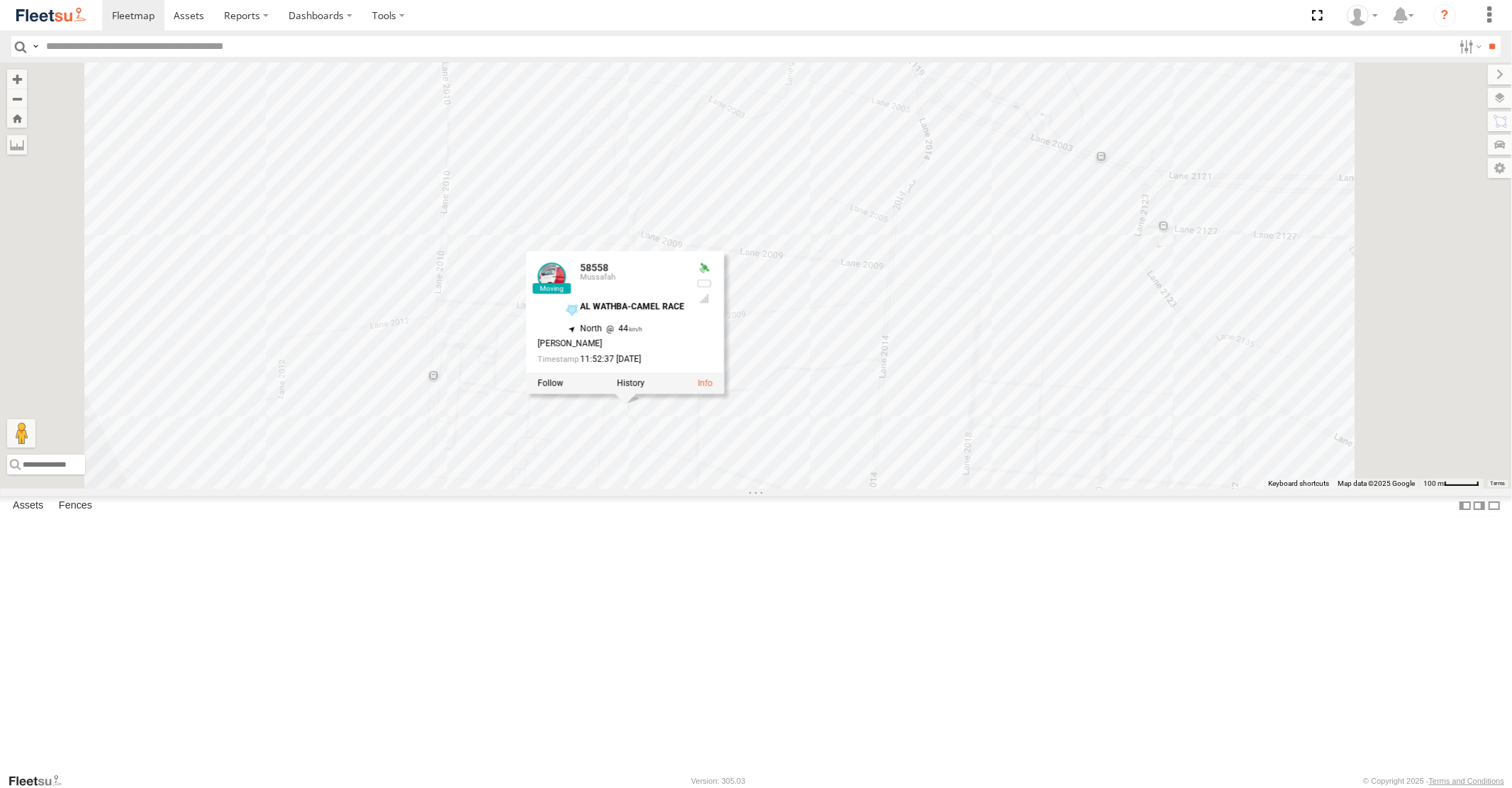
click at [819, 488] on div "58558 93580 93603 87986 60219 76543 93576 43686 76820 77264 96573 74314 43651 9…" at bounding box center [756, 275] width 1512 height 426
